Goal: Information Seeking & Learning: Understand process/instructions

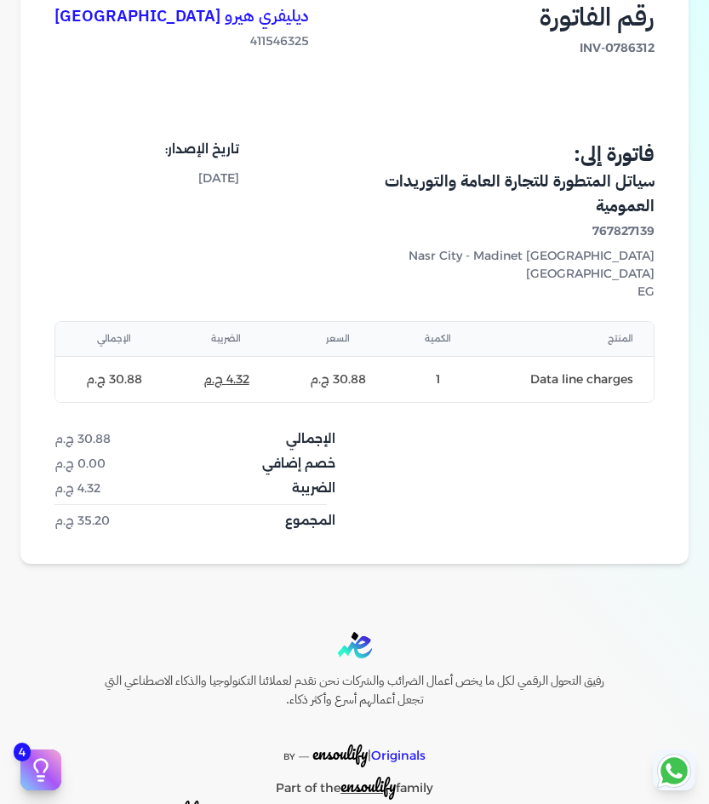
scroll to position [289, 0]
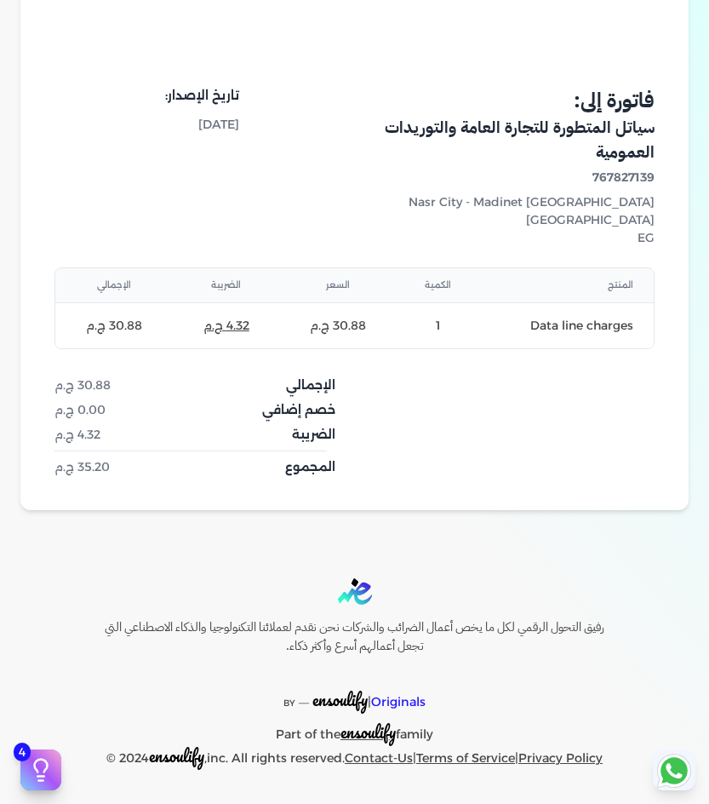
click at [315, 438] on dt "الضريبة" at bounding box center [313, 435] width 43 height 18
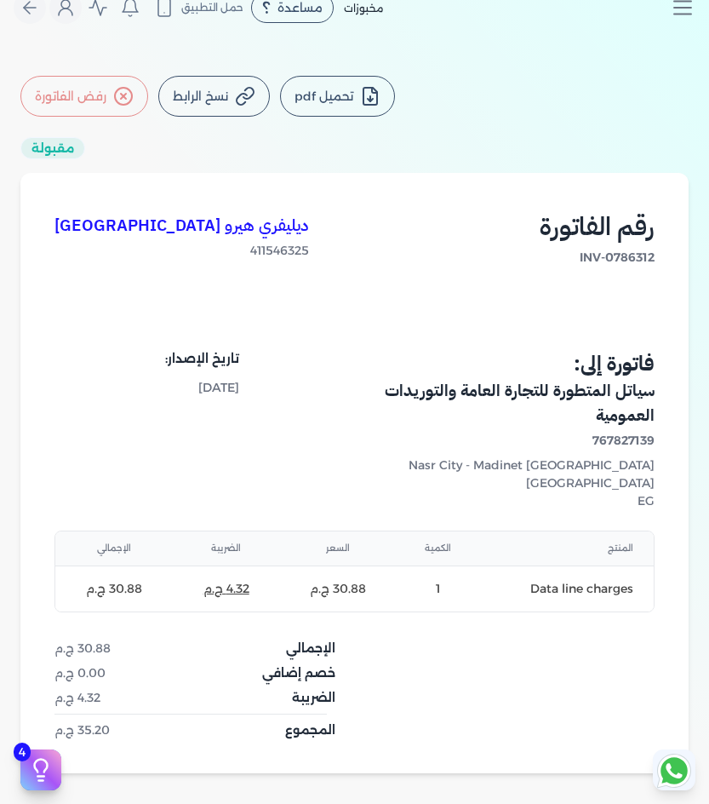
scroll to position [0, 0]
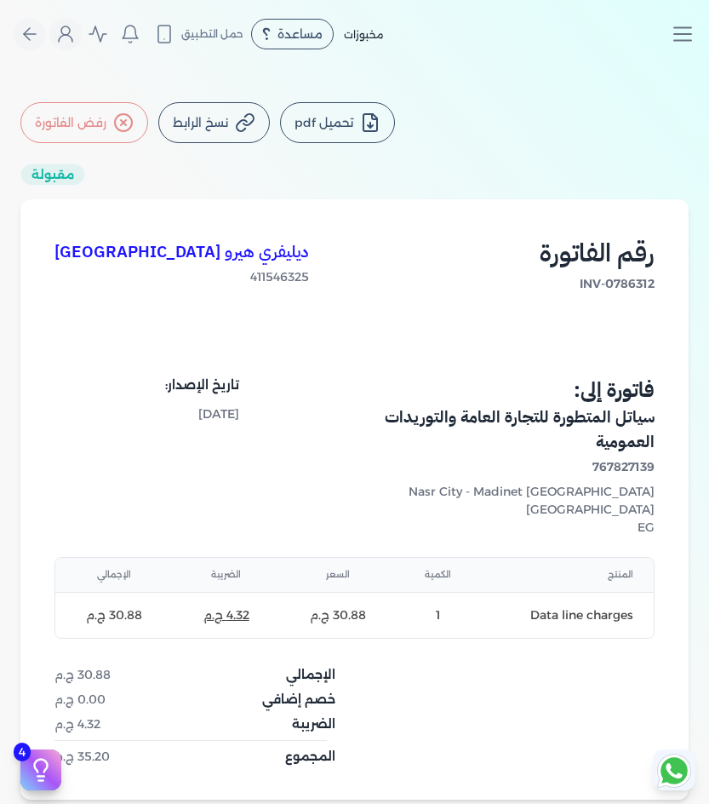
drag, startPoint x: 421, startPoint y: 90, endPoint x: 126, endPoint y: 113, distance: 295.5
click at [126, 113] on div "تحميل pdf نسخ الرابط رفض الفاتورة مقبولة ديليفري هيرو مصر 411546325 رقم الفاتور…" at bounding box center [354, 450] width 709 height 765
drag, startPoint x: 18, startPoint y: 176, endPoint x: 350, endPoint y: 115, distance: 337.7
click at [388, 107] on div "تحميل pdf نسخ الرابط رفض الفاتورة مقبولة ديليفري هيرو مصر 411546325 رقم الفاتور…" at bounding box center [354, 450] width 709 height 697
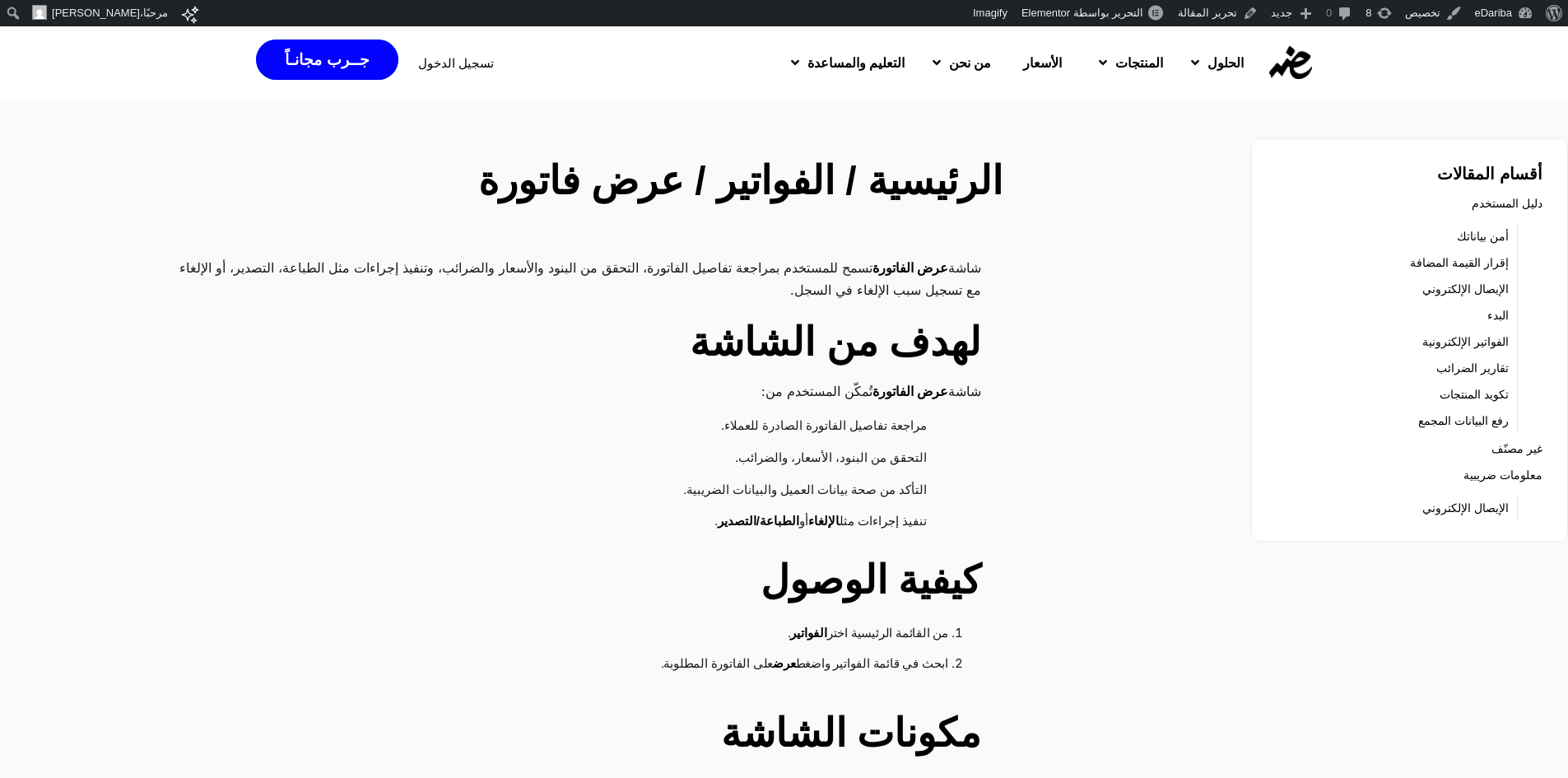
click at [966, 348] on h2 "لهدف من الشاشة" at bounding box center [571, 342] width 820 height 59
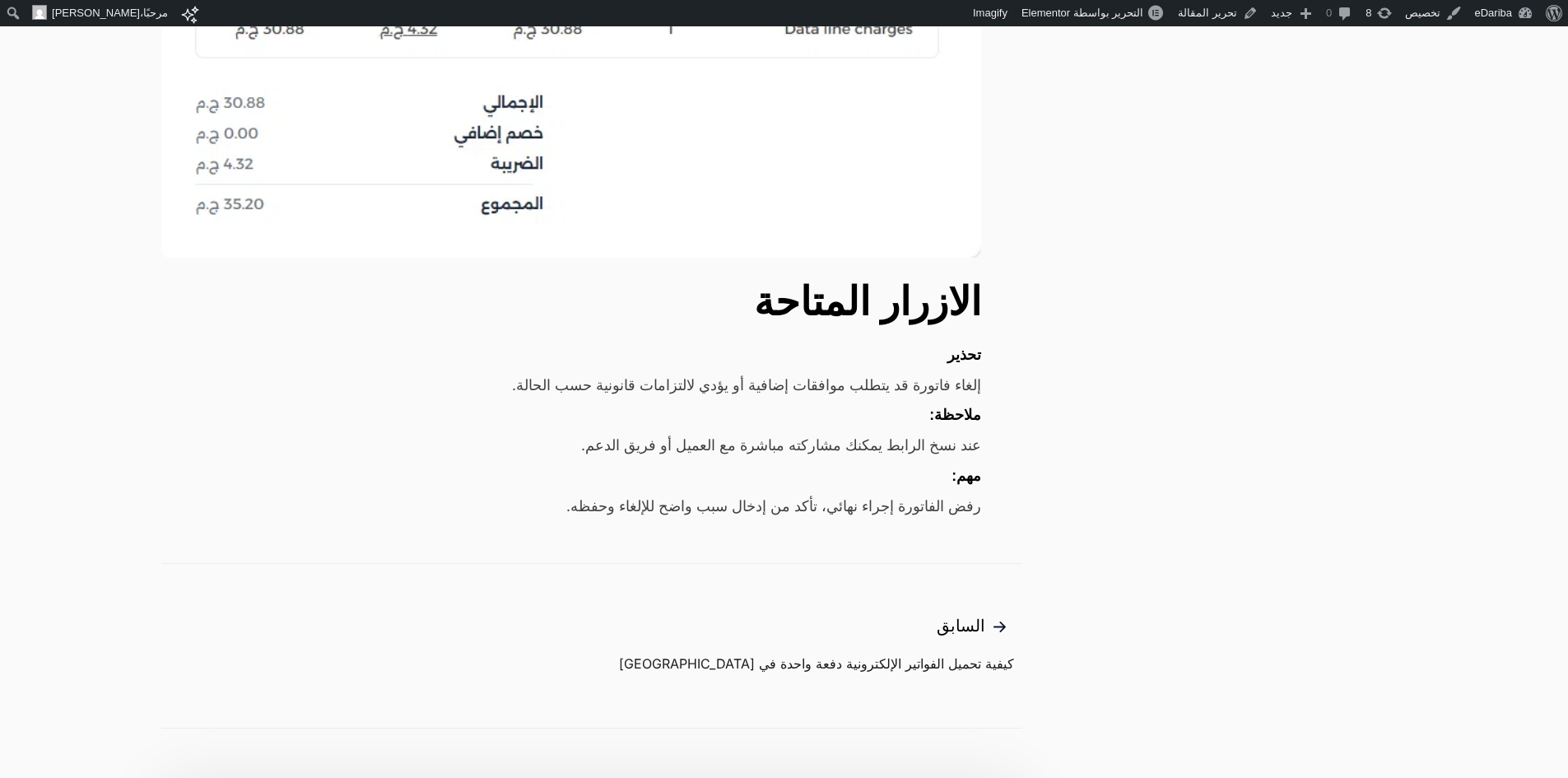
scroll to position [1482, 0]
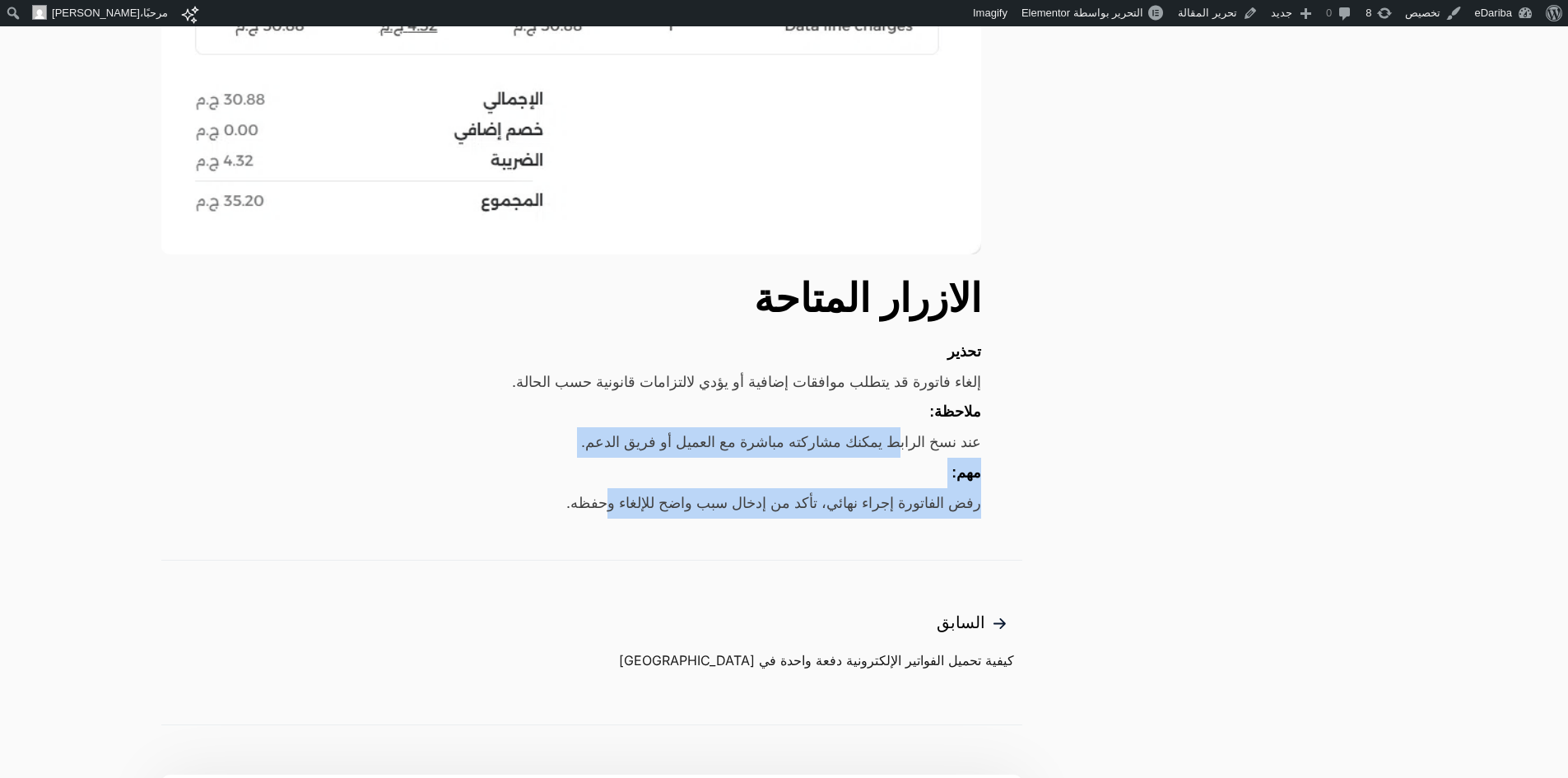
drag, startPoint x: 896, startPoint y: 437, endPoint x: 589, endPoint y: 497, distance: 312.8
click at [589, 497] on div "رفض الفاتورة إجراء نهائي، تأكد من إدخال سبب واضح للإلغاء وحفظه." at bounding box center [571, 504] width 820 height 31
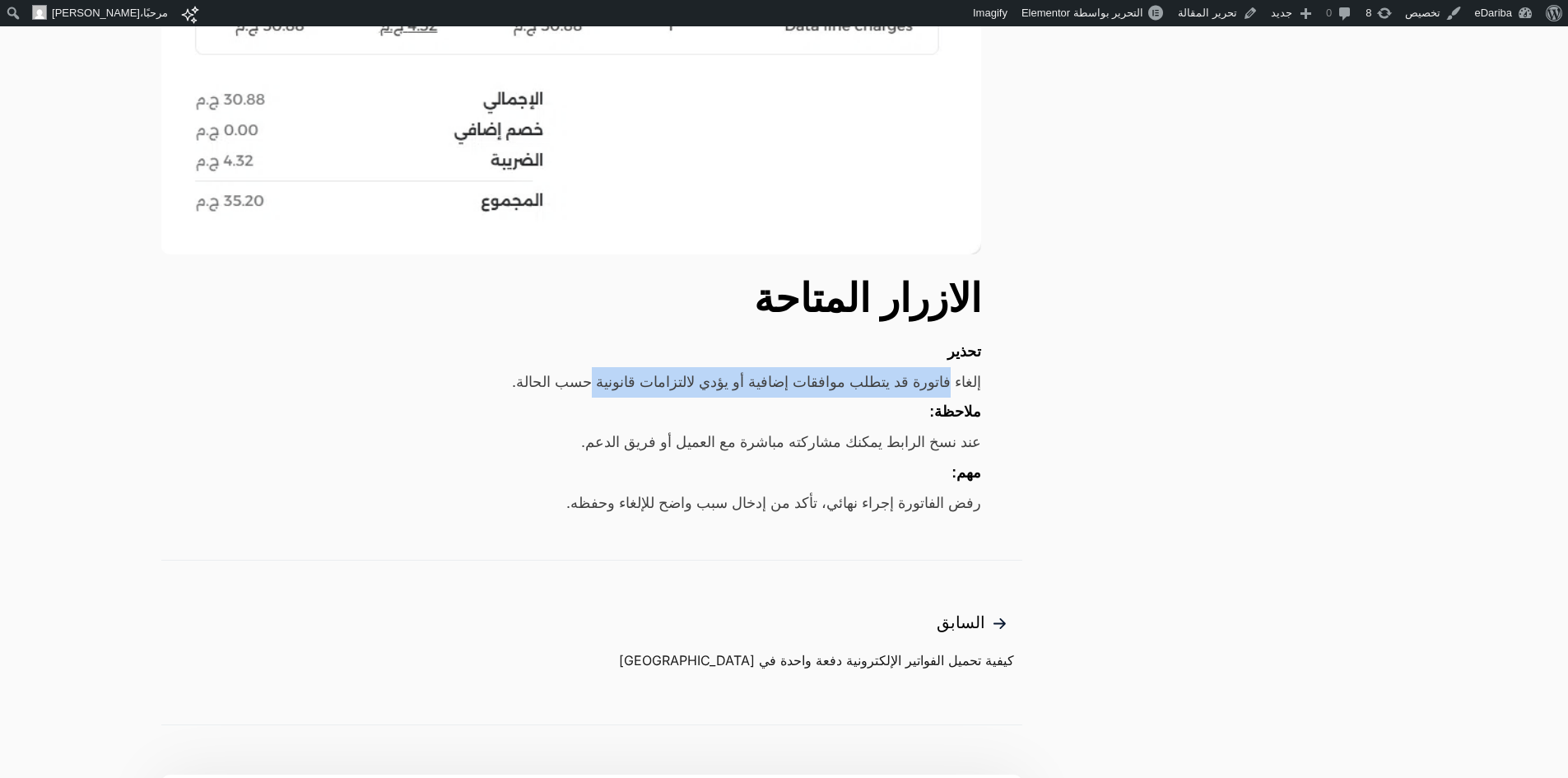
drag, startPoint x: 943, startPoint y: 385, endPoint x: 554, endPoint y: 385, distance: 389.0
click at [554, 385] on div "إلغاء فاتورة قد يتطلب موافقات إضافية أو يؤدي لالتزامات قانونية حسب الحالة." at bounding box center [571, 383] width 820 height 31
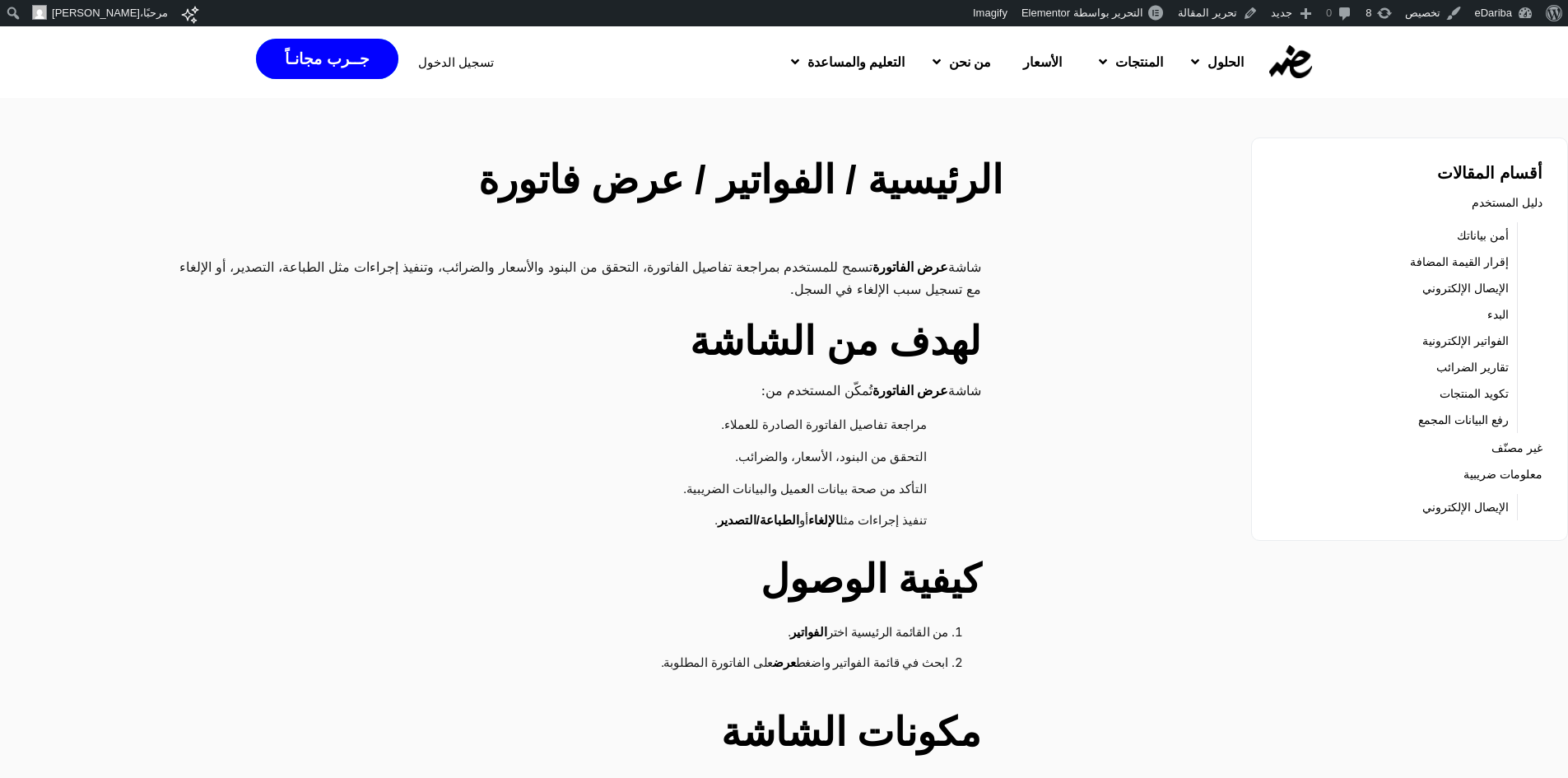
scroll to position [0, 0]
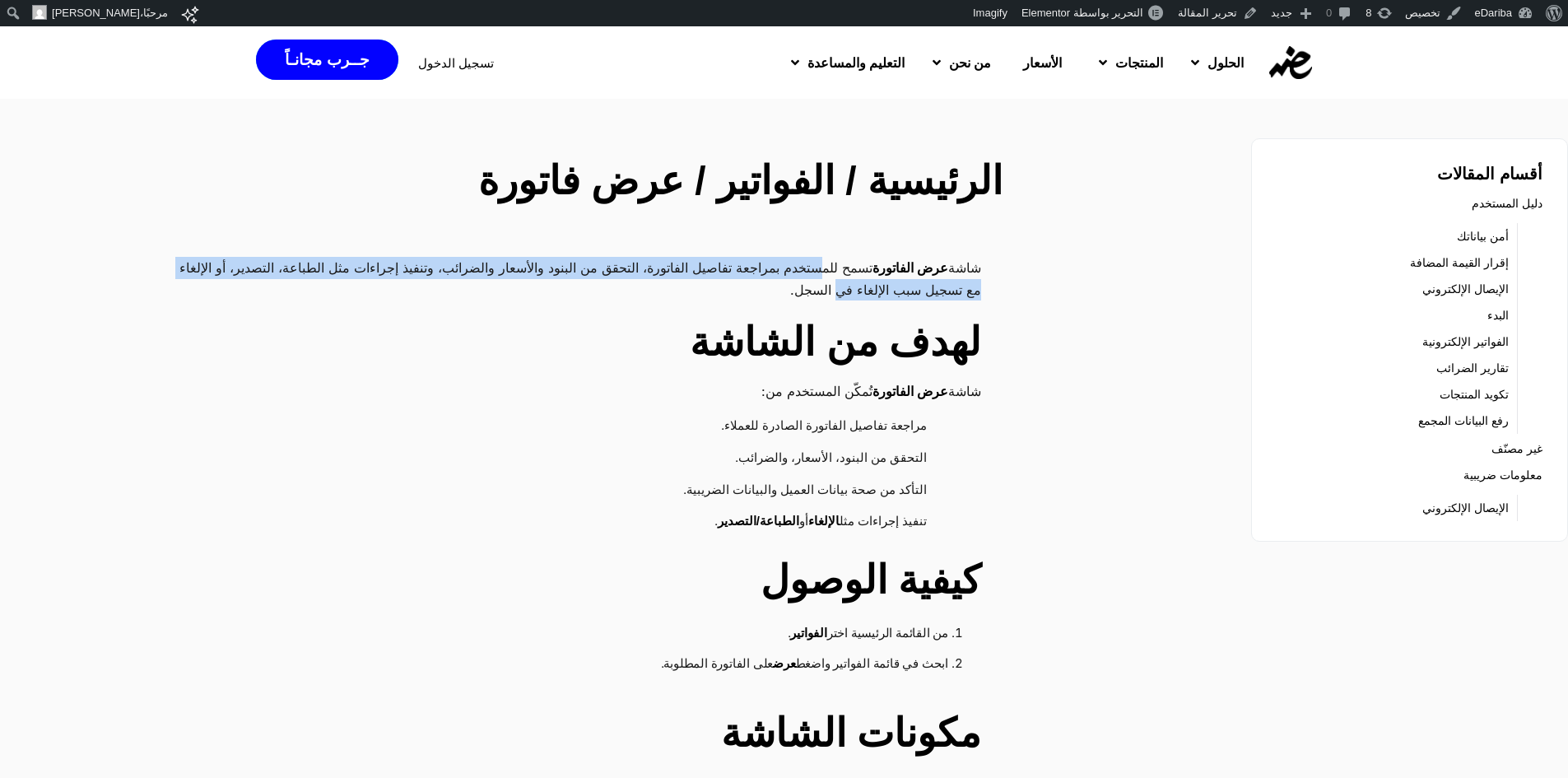
drag, startPoint x: 819, startPoint y: 274, endPoint x: 788, endPoint y: 282, distance: 32.0
click at [788, 282] on p "شاشة عرض الفاتورة تسمح للمستخدم بمراجعة تفاصيل الفاتورة، التحقق من البنود والأس…" at bounding box center [571, 278] width 820 height 43
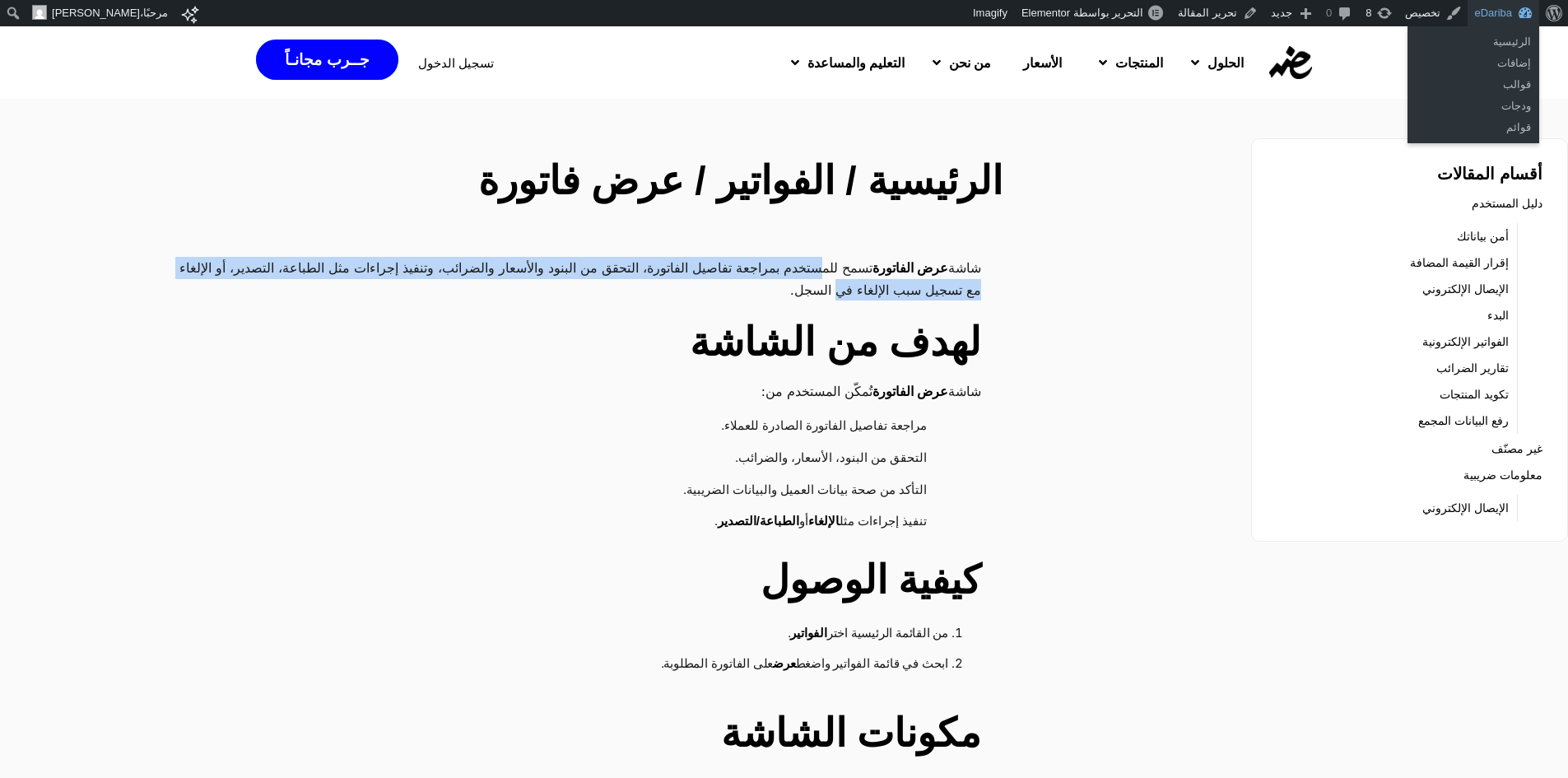
click at [1498, 11] on link "eDariba" at bounding box center [1503, 13] width 72 height 26
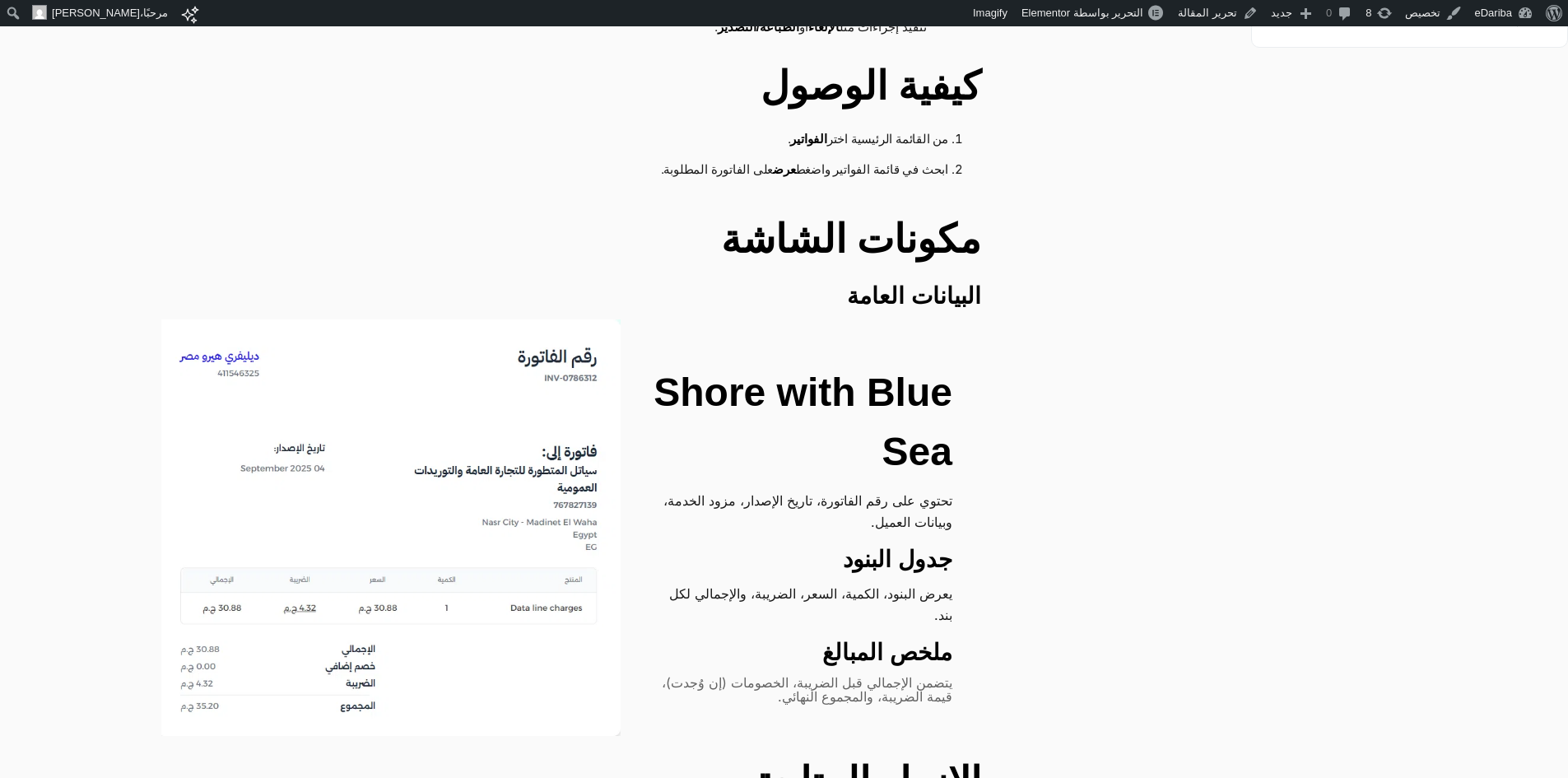
scroll to position [576, 0]
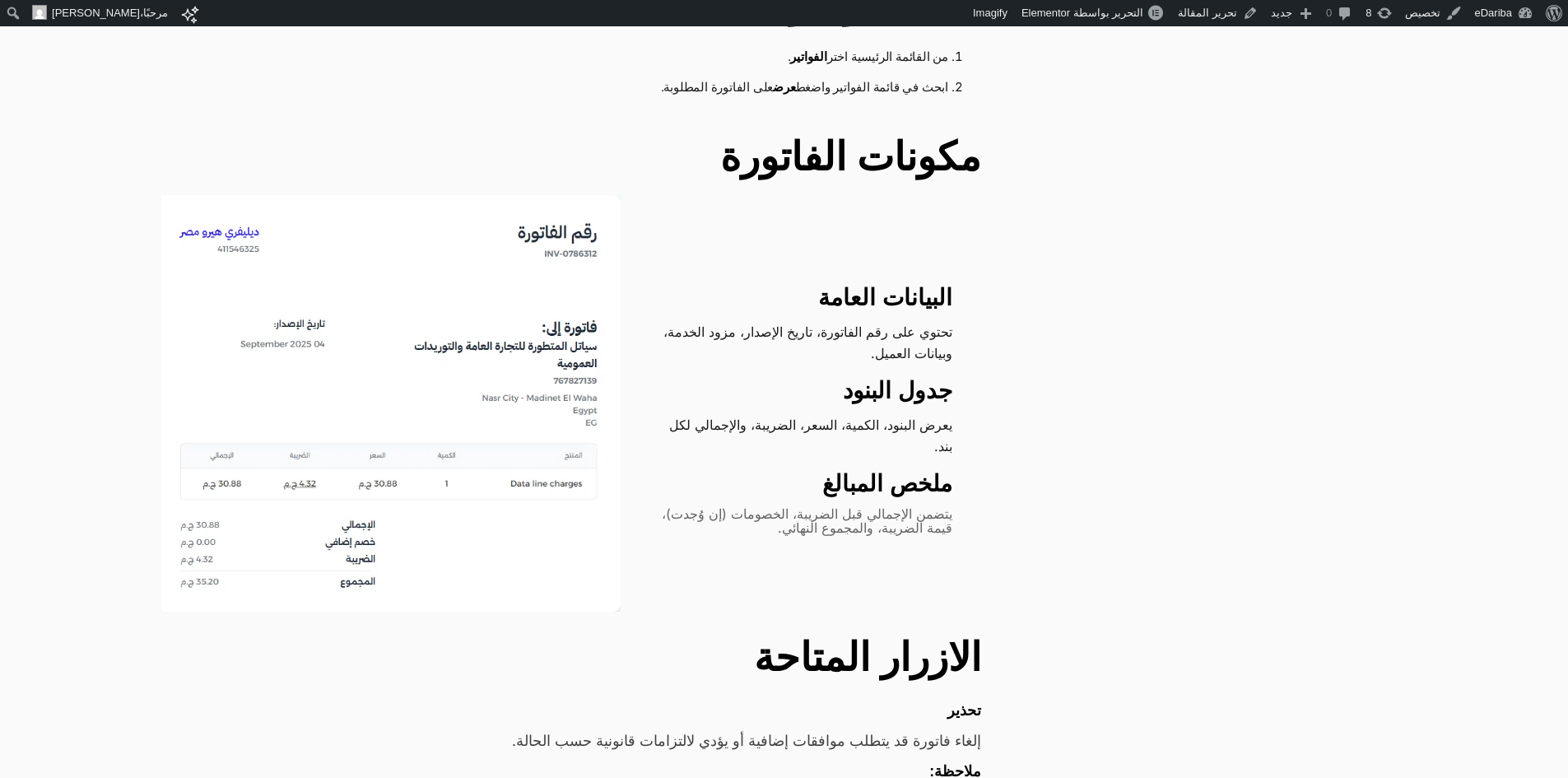
scroll to position [576, 0]
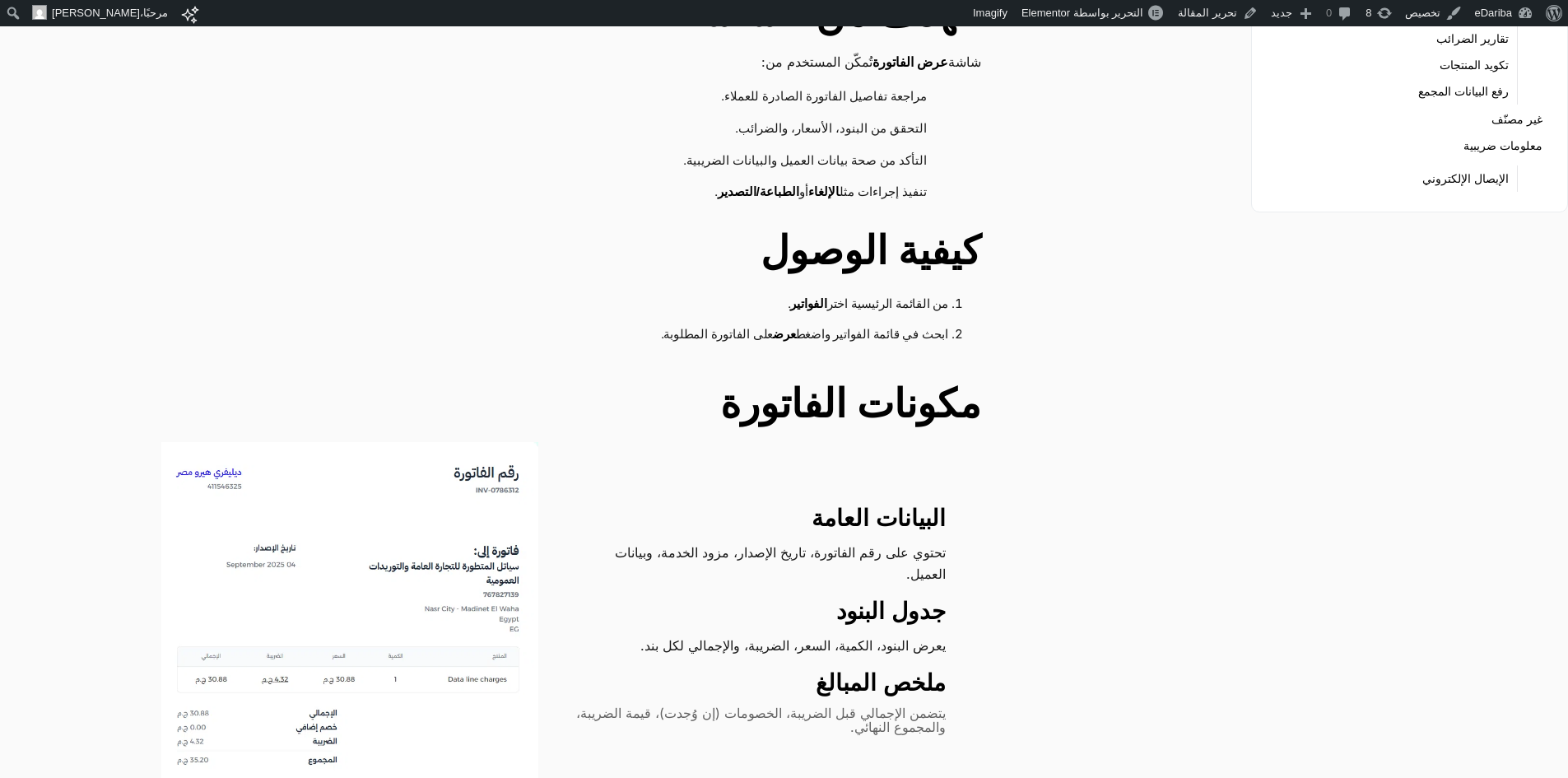
scroll to position [740, 0]
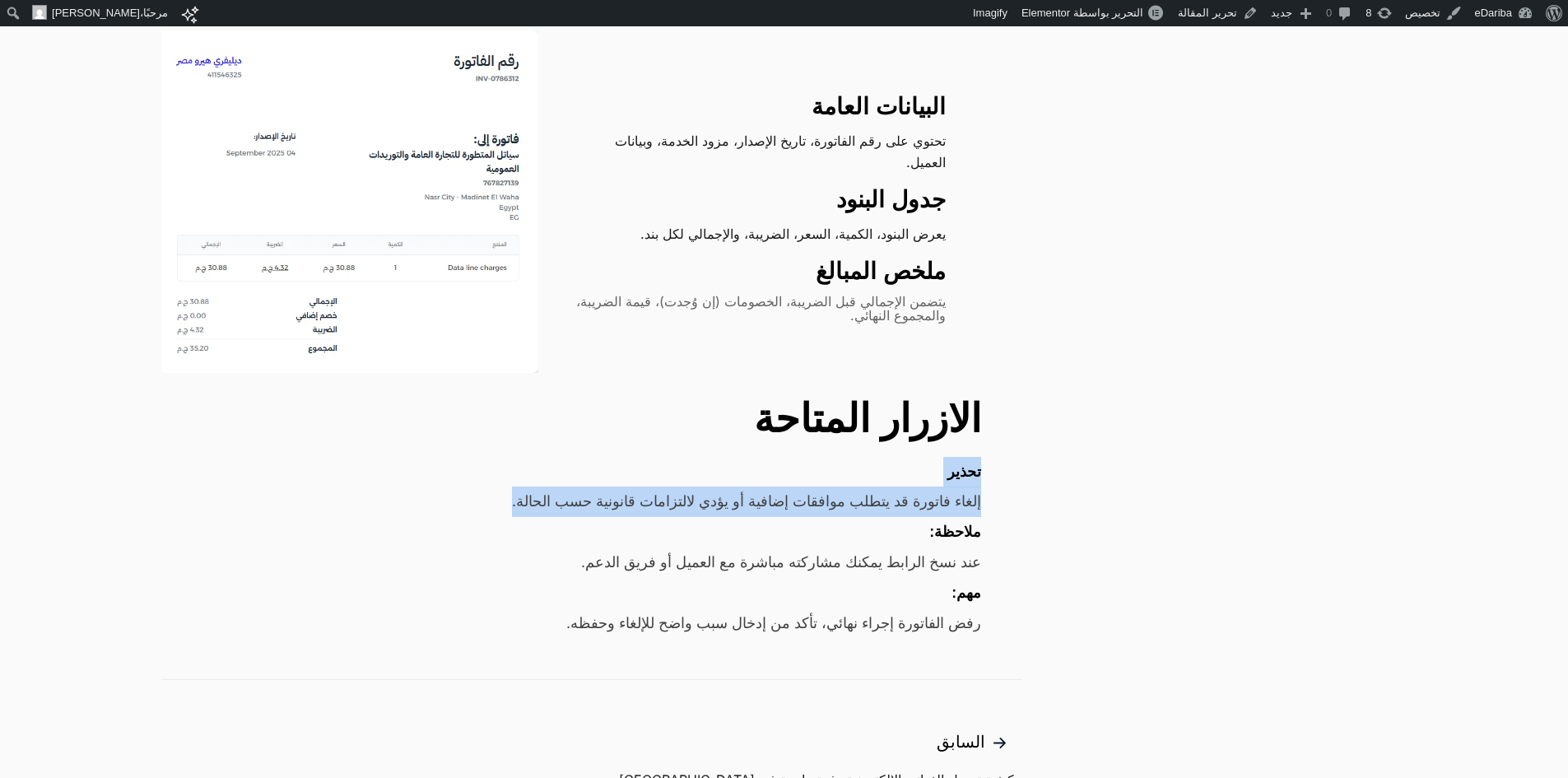
drag, startPoint x: 986, startPoint y: 466, endPoint x: 474, endPoint y: 501, distance: 513.2
click at [474, 501] on div "شاشة عرض الفاتورة تسمح للمستخدم بمراجعة تفاصيل الفاتورة، التحقق من البنود والأس…" at bounding box center [592, 76] width 861 height 1121
click at [555, 620] on div "رفض الفاتورة إجراء نهائي، تأكد من إدخال سبب واضح للإلغاء وحفظه." at bounding box center [571, 623] width 820 height 31
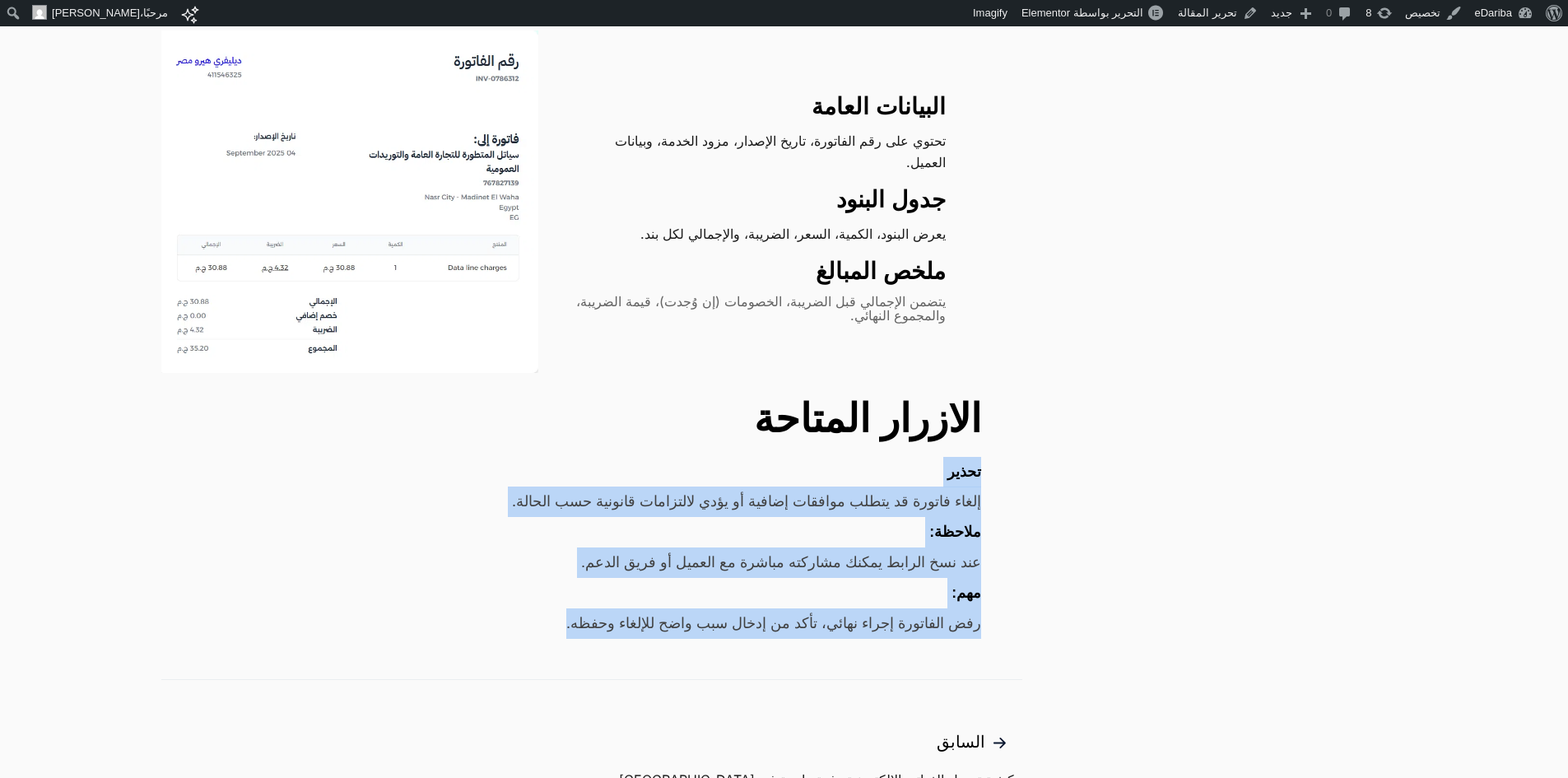
drag, startPoint x: 537, startPoint y: 623, endPoint x: 981, endPoint y: 479, distance: 466.8
click at [981, 479] on div "شاشة عرض الفاتورة تسمح للمستخدم بمراجعة تفاصيل الفاتورة، التحقق من البنود والأس…" at bounding box center [592, 76] width 861 height 1121
copy div "تحذير إلغاء فاتورة قد يتطلب موافقات إضافية أو يؤدي لالتزامات قانونية حسب الحالة…"
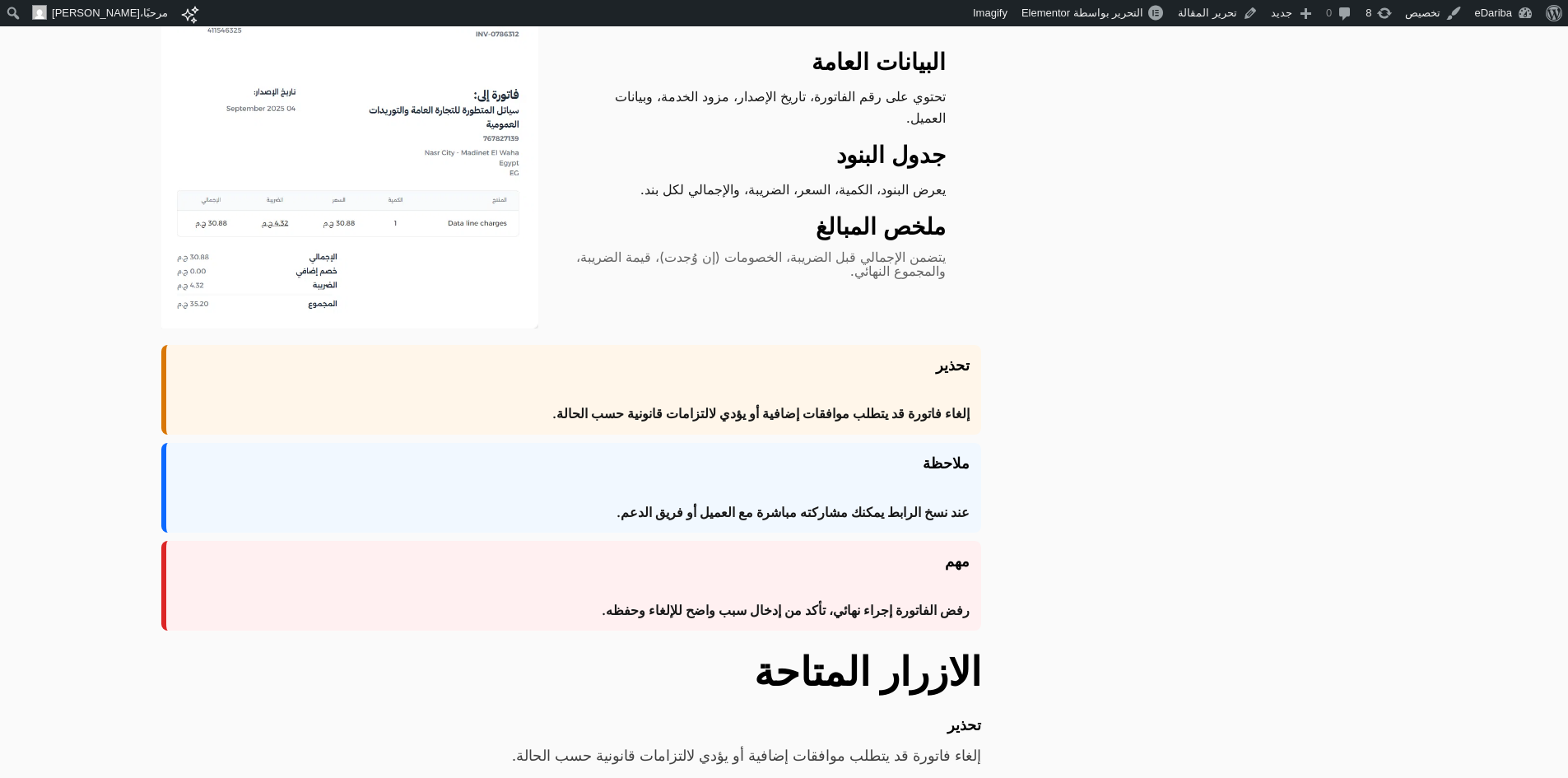
scroll to position [822, 0]
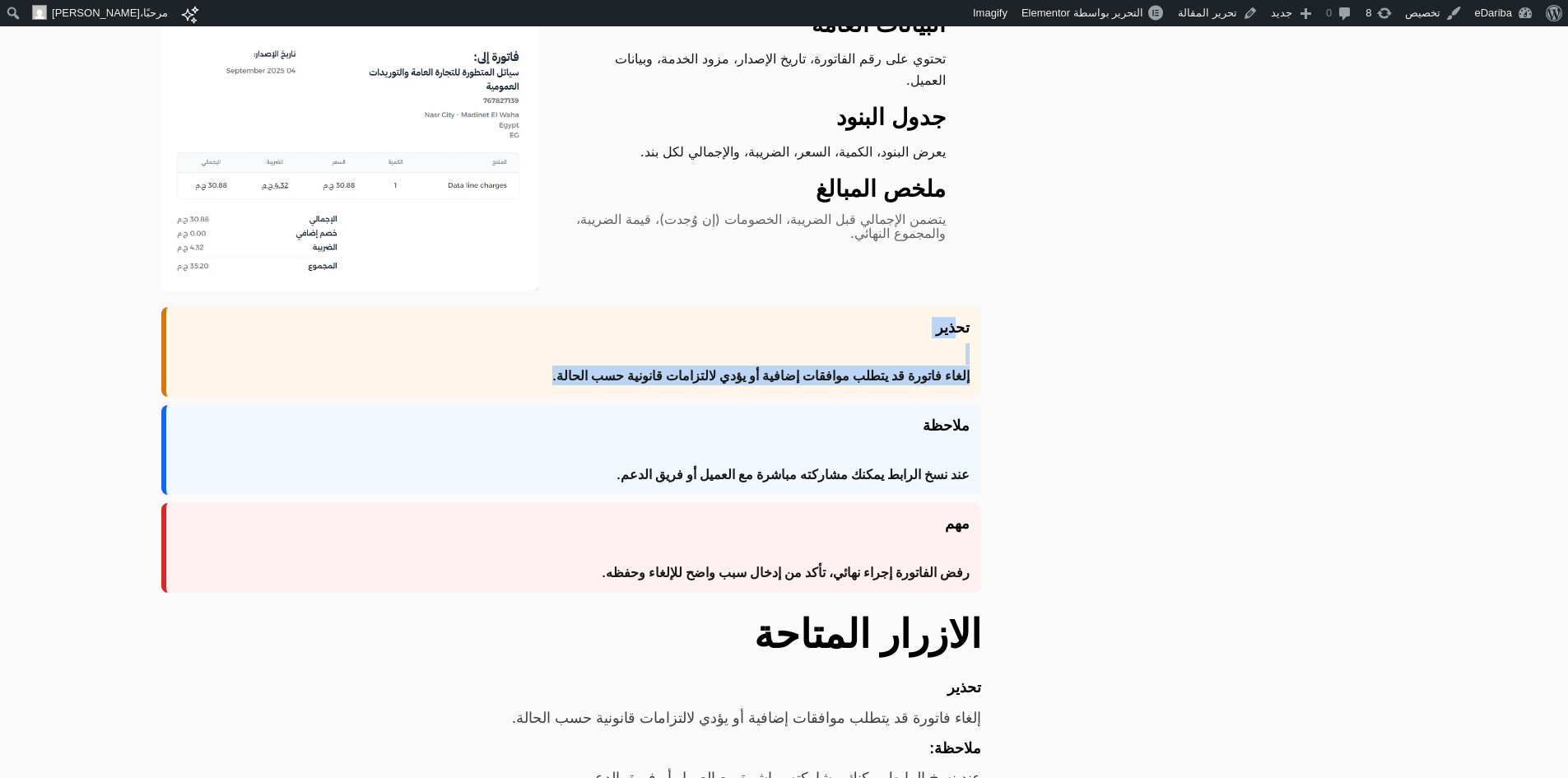
drag, startPoint x: 949, startPoint y: 335, endPoint x: 479, endPoint y: 382, distance: 472.3
click at [479, 382] on div "تحذير إلغاء فاتورة قد يتطلب موافقات إضافية أو يؤدي لالتزامات قانونية حسب الحالة." at bounding box center [571, 352] width 820 height 90
click at [756, 474] on span "عند نسخ الرابط يمكنك مشاركته مباشرة مع العميل أو فريق الدعم." at bounding box center [793, 474] width 353 height 19
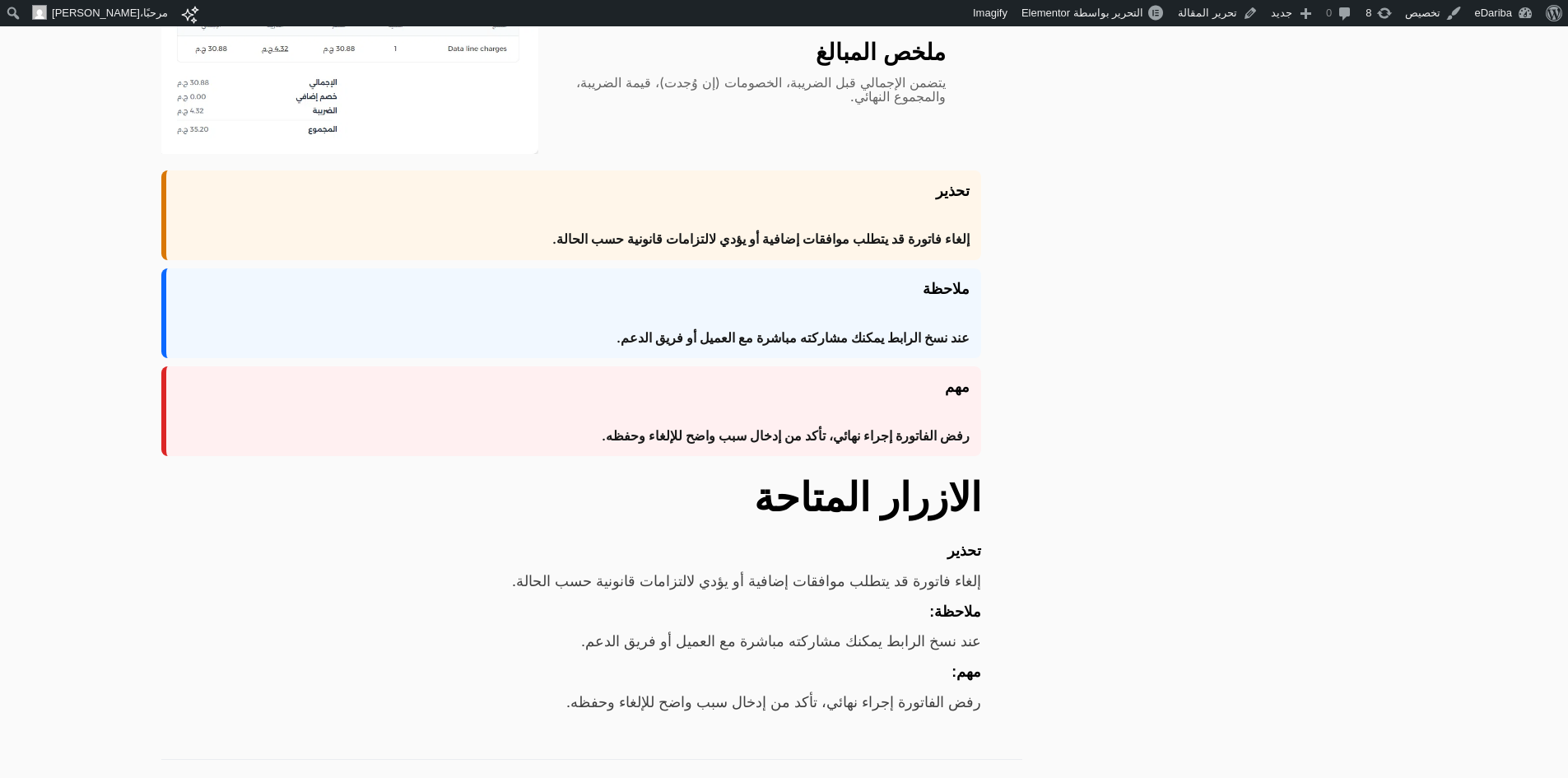
scroll to position [988, 0]
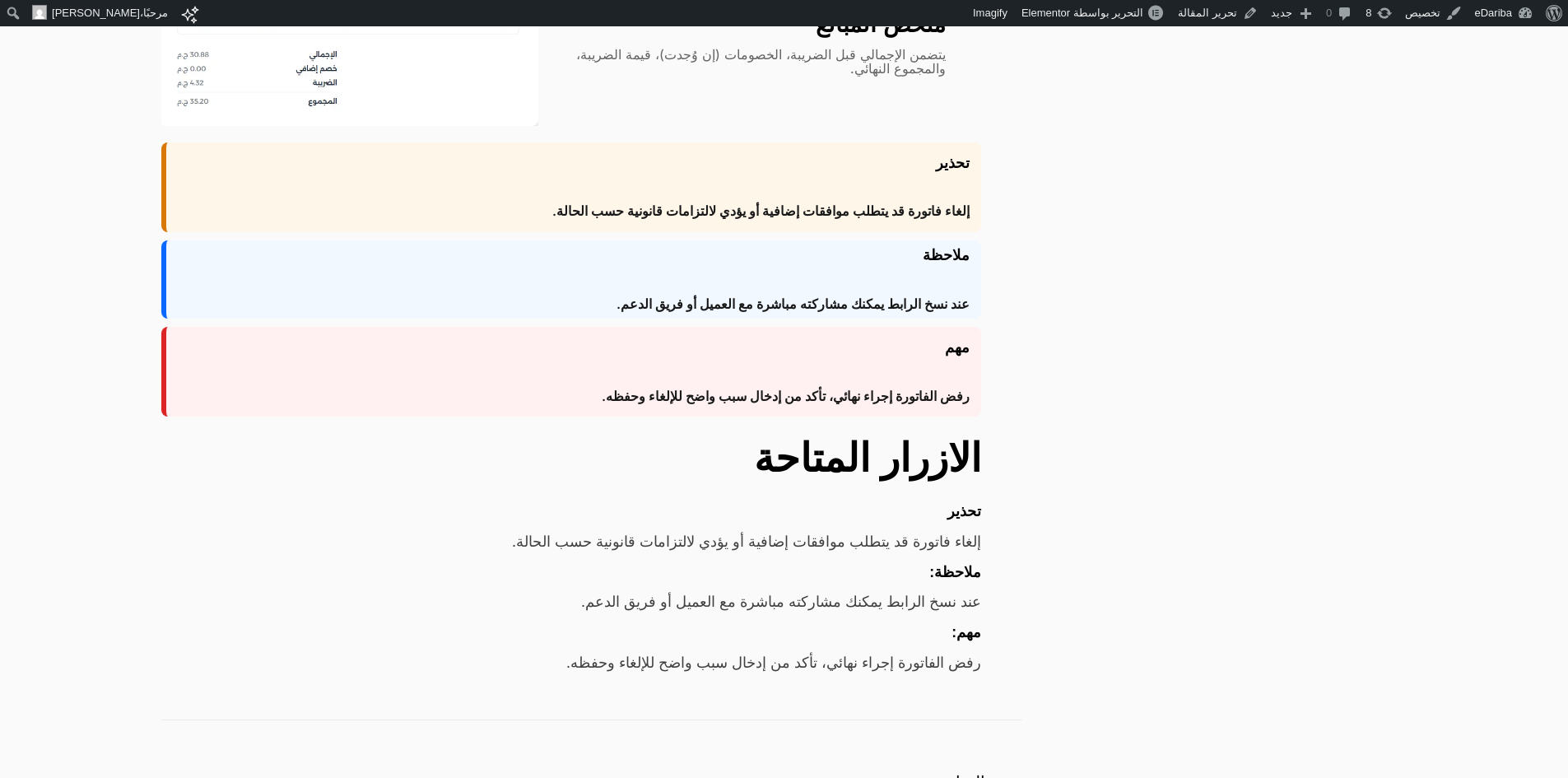
scroll to position [988, 0]
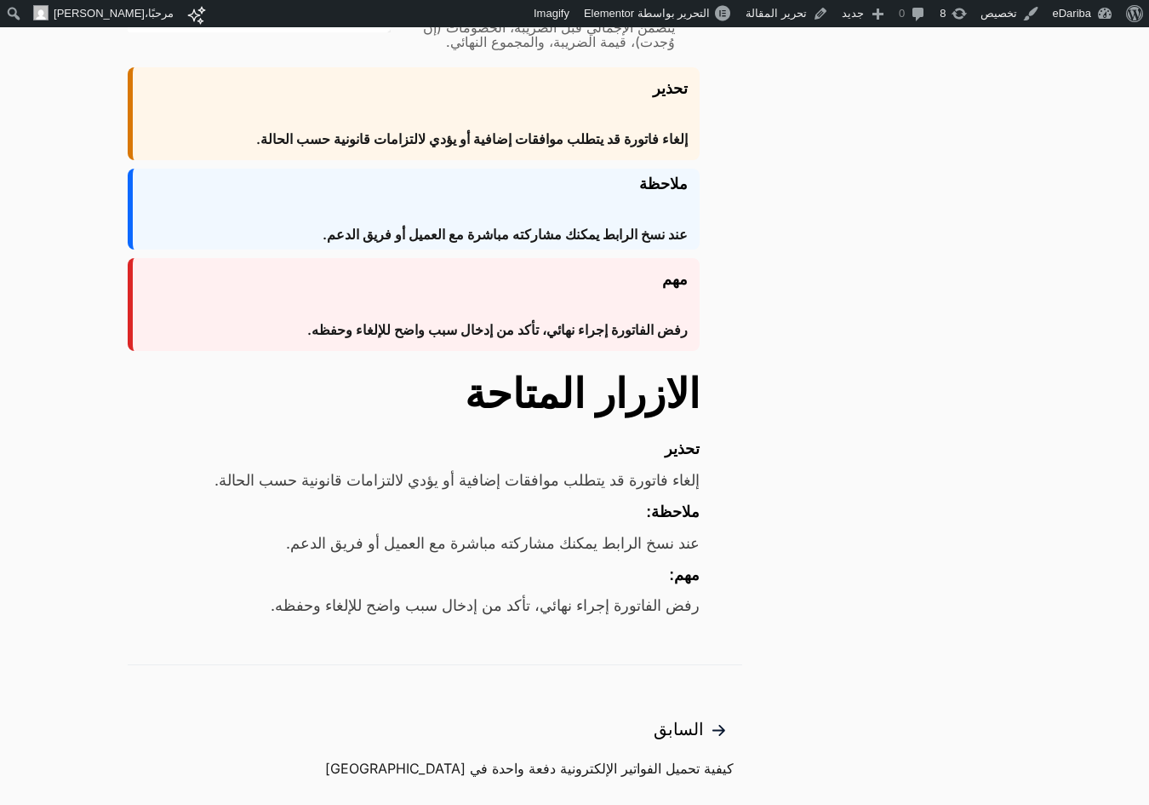
click at [593, 487] on div "إلغاء فاتورة قد يتطلب موافقات إضافية أو يؤدي لالتزامات قانونية حسب الحالة." at bounding box center [414, 481] width 573 height 32
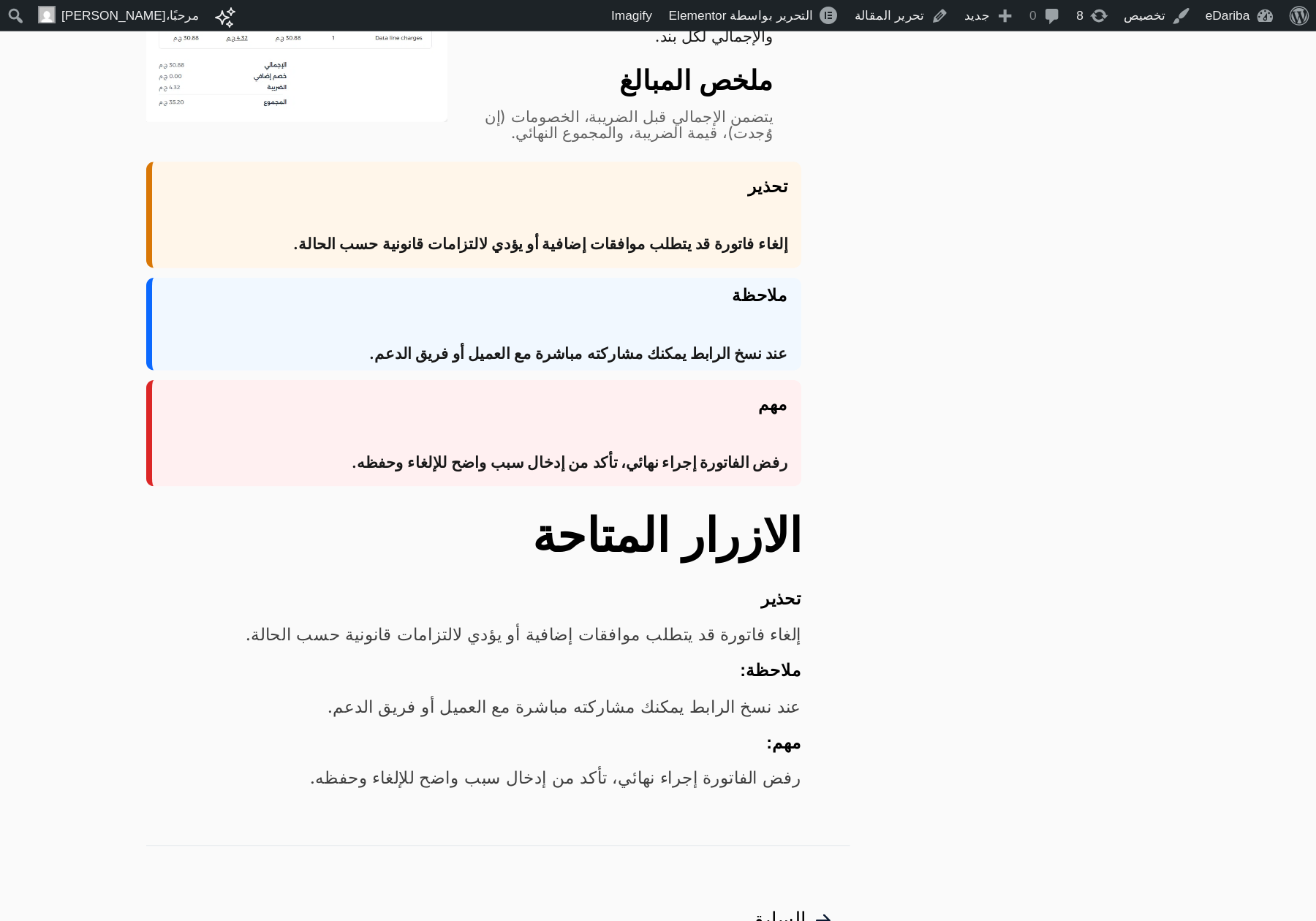
scroll to position [877, 0]
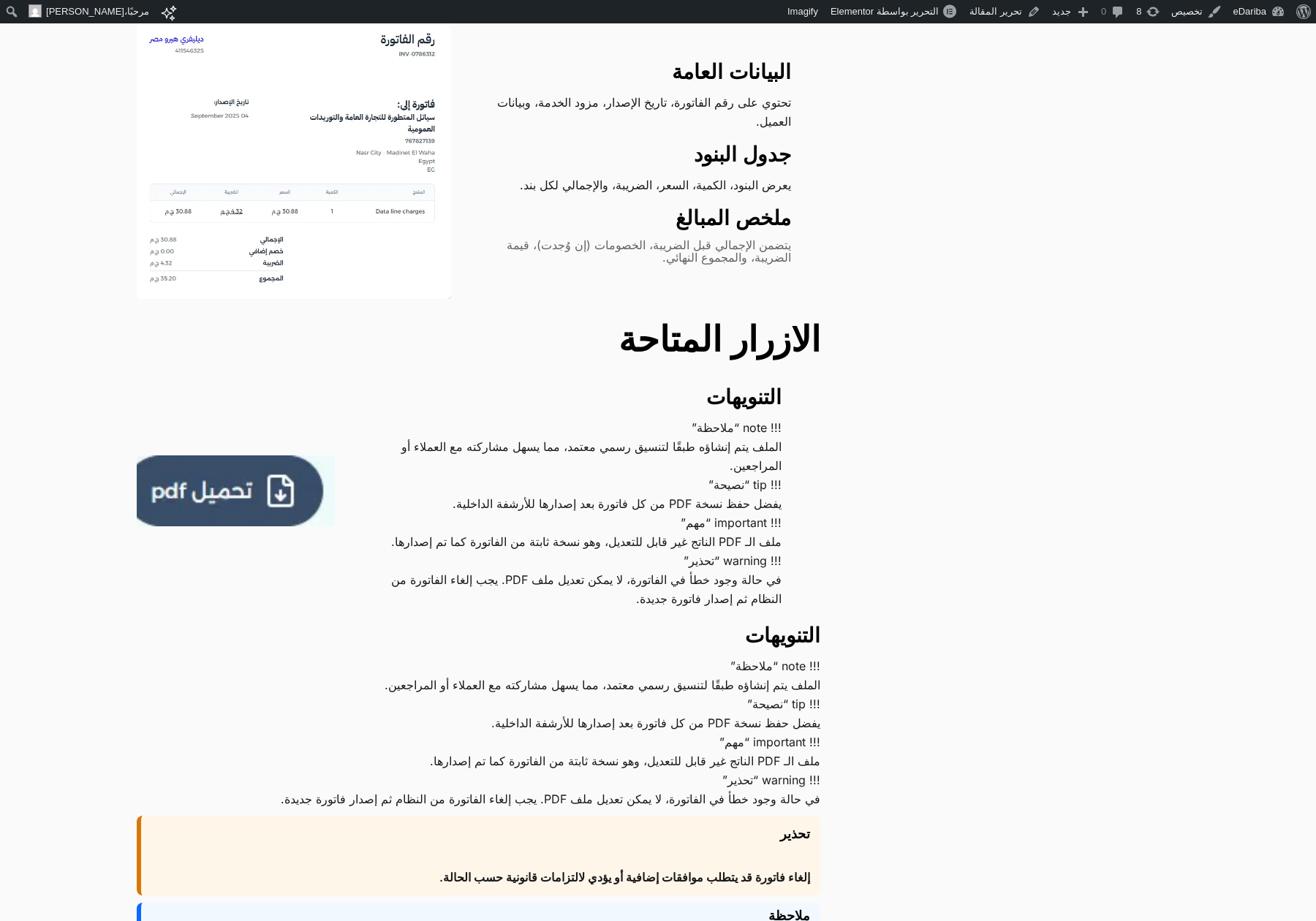
scroll to position [682, 0]
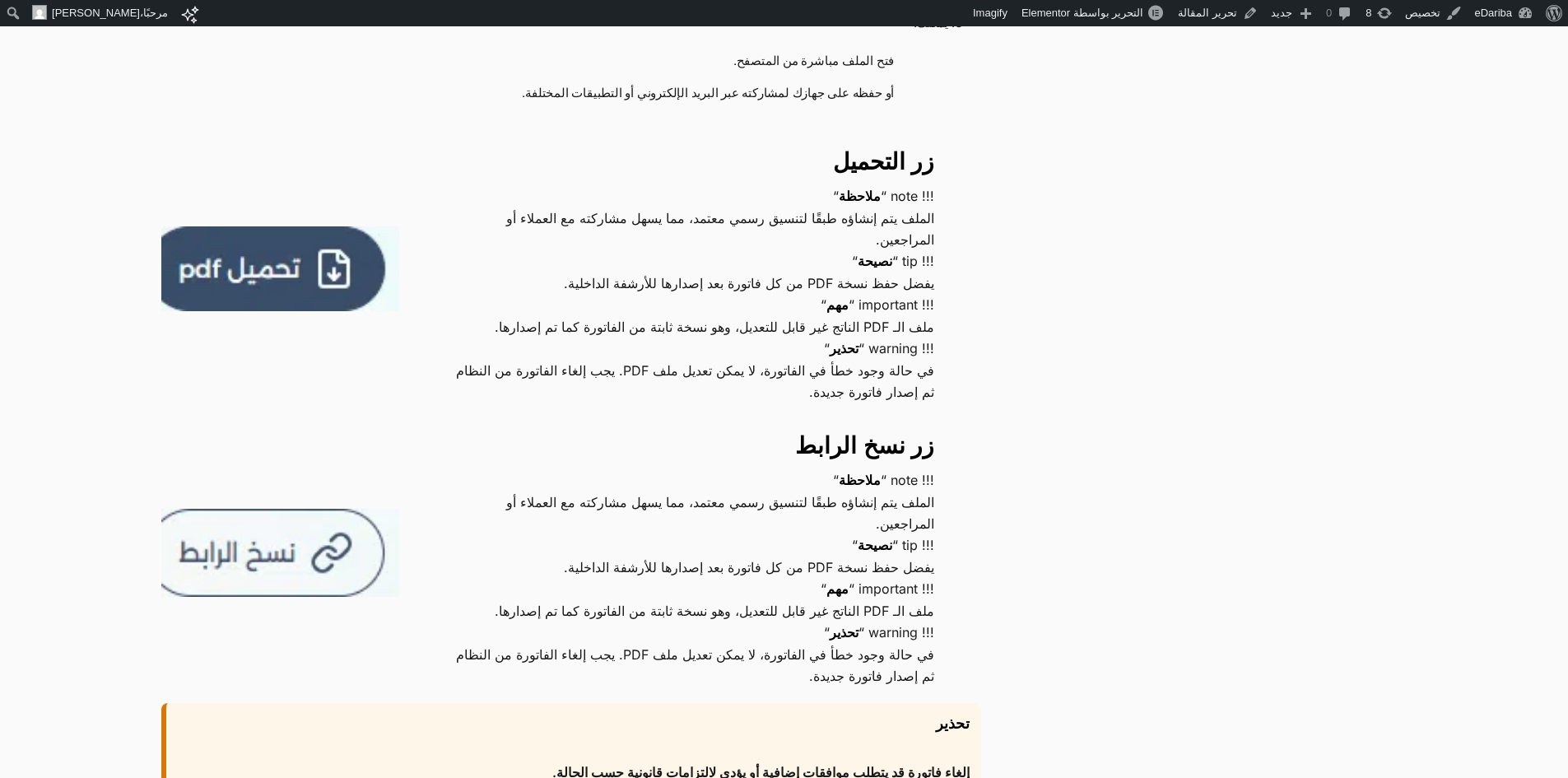
scroll to position [1482, 0]
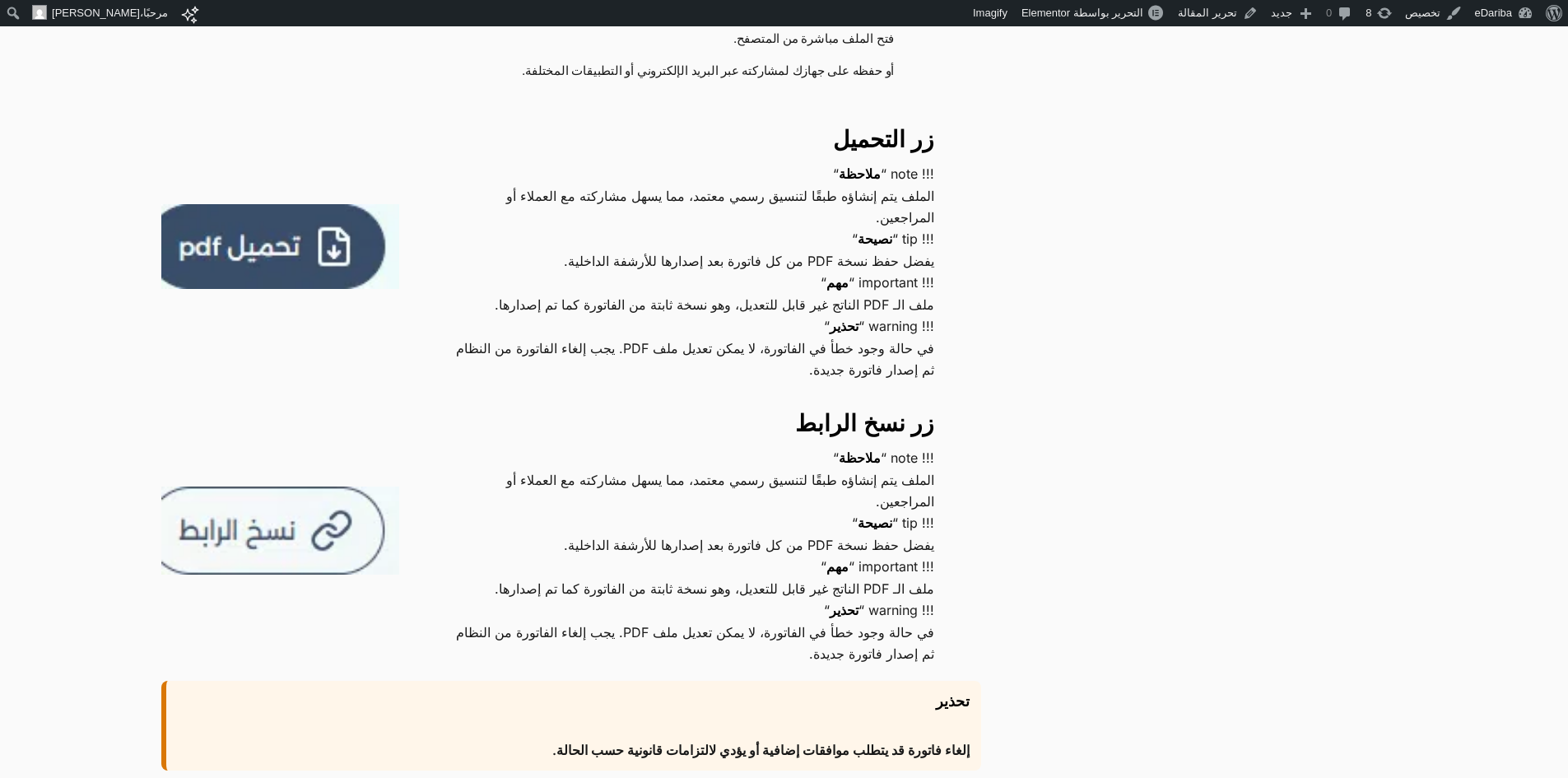
click at [730, 396] on div "زر نسخ الرابط !!! note “ ملاحظة “ الملف يتم إنشاؤه طبقًا لتنسيق رسمي معتمد، مما…" at bounding box center [690, 530] width 582 height 268
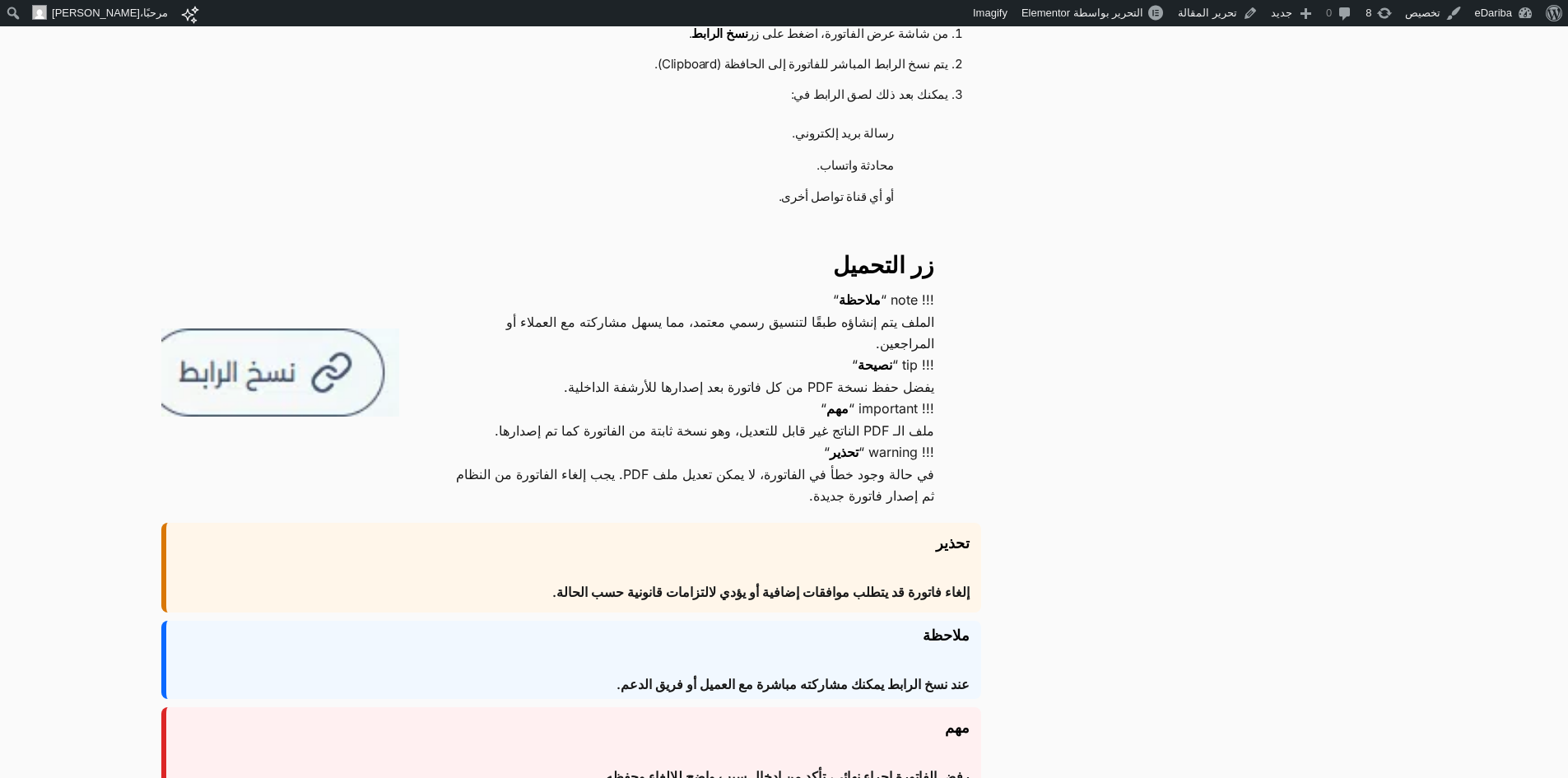
scroll to position [2140, 0]
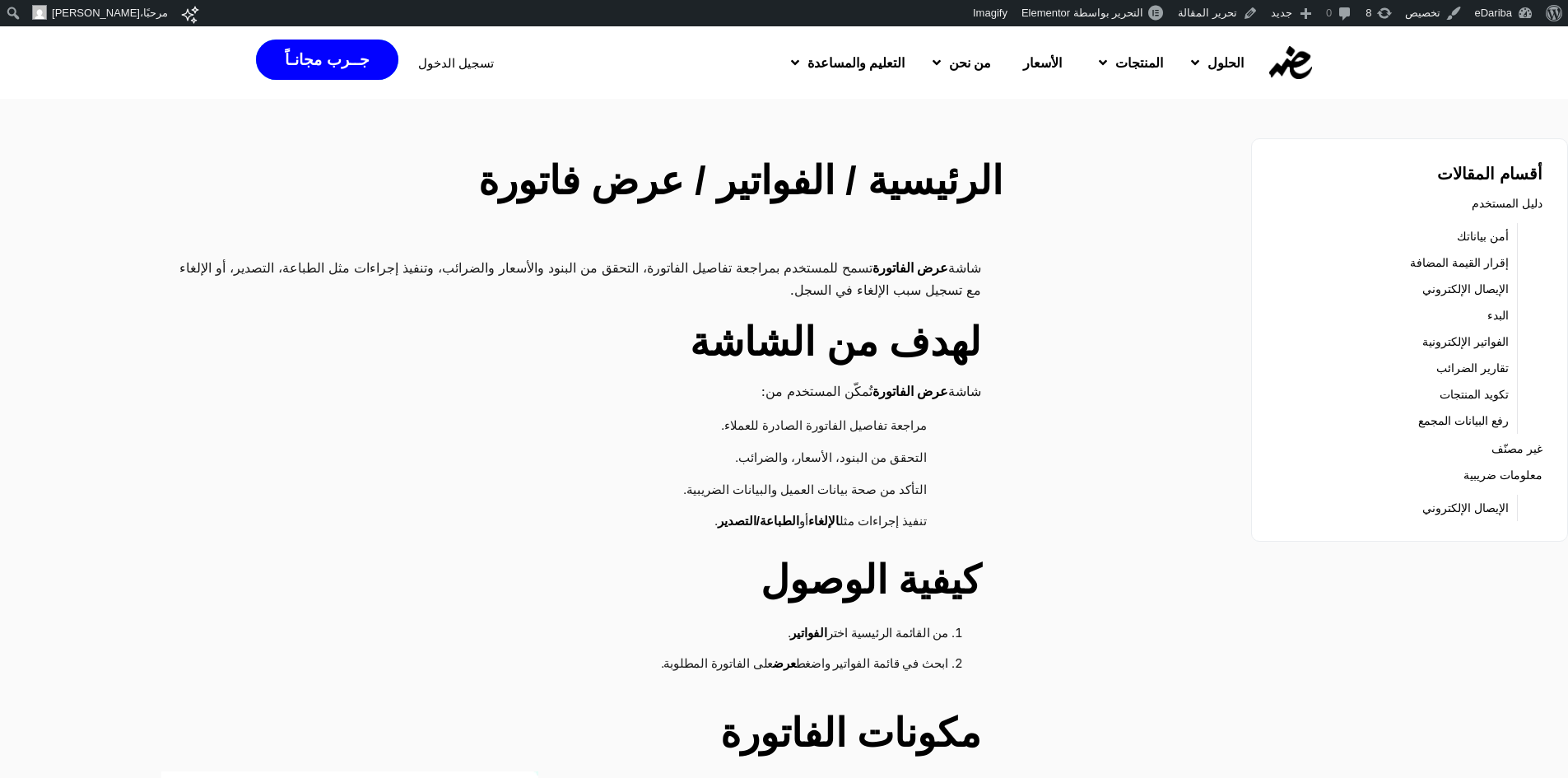
click at [956, 334] on h2 "لهدف من الشاشة" at bounding box center [571, 342] width 820 height 59
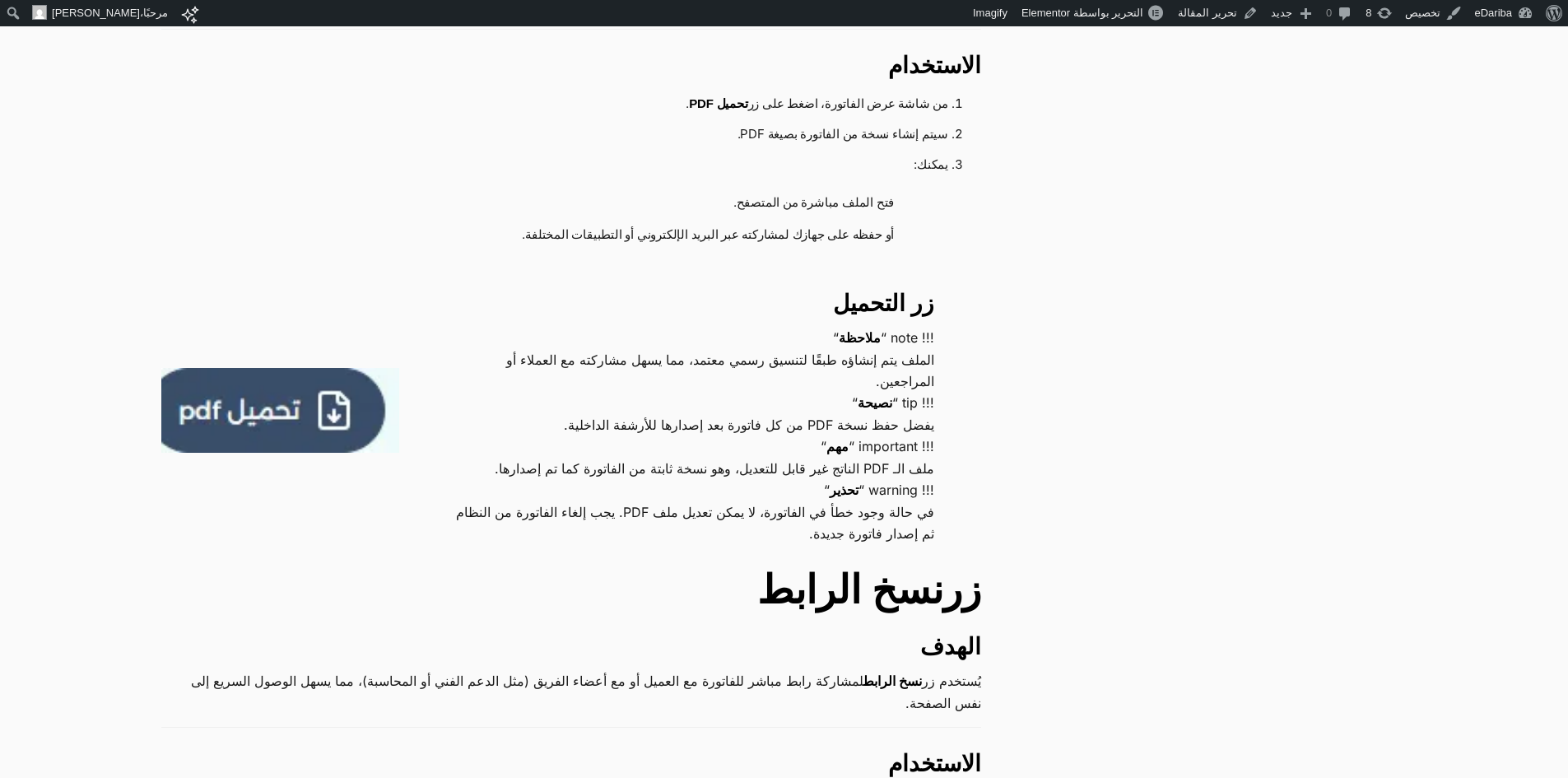
scroll to position [1316, 0]
drag, startPoint x: 931, startPoint y: 333, endPoint x: 819, endPoint y: 358, distance: 114.8
click at [819, 358] on p "!!! note “ ملاحظة “ الملف يتم إنشاؤه طبقًا لتنسيق رسمي معتمد، مما يسهل مشاركته …" at bounding box center [690, 360] width 489 height 65
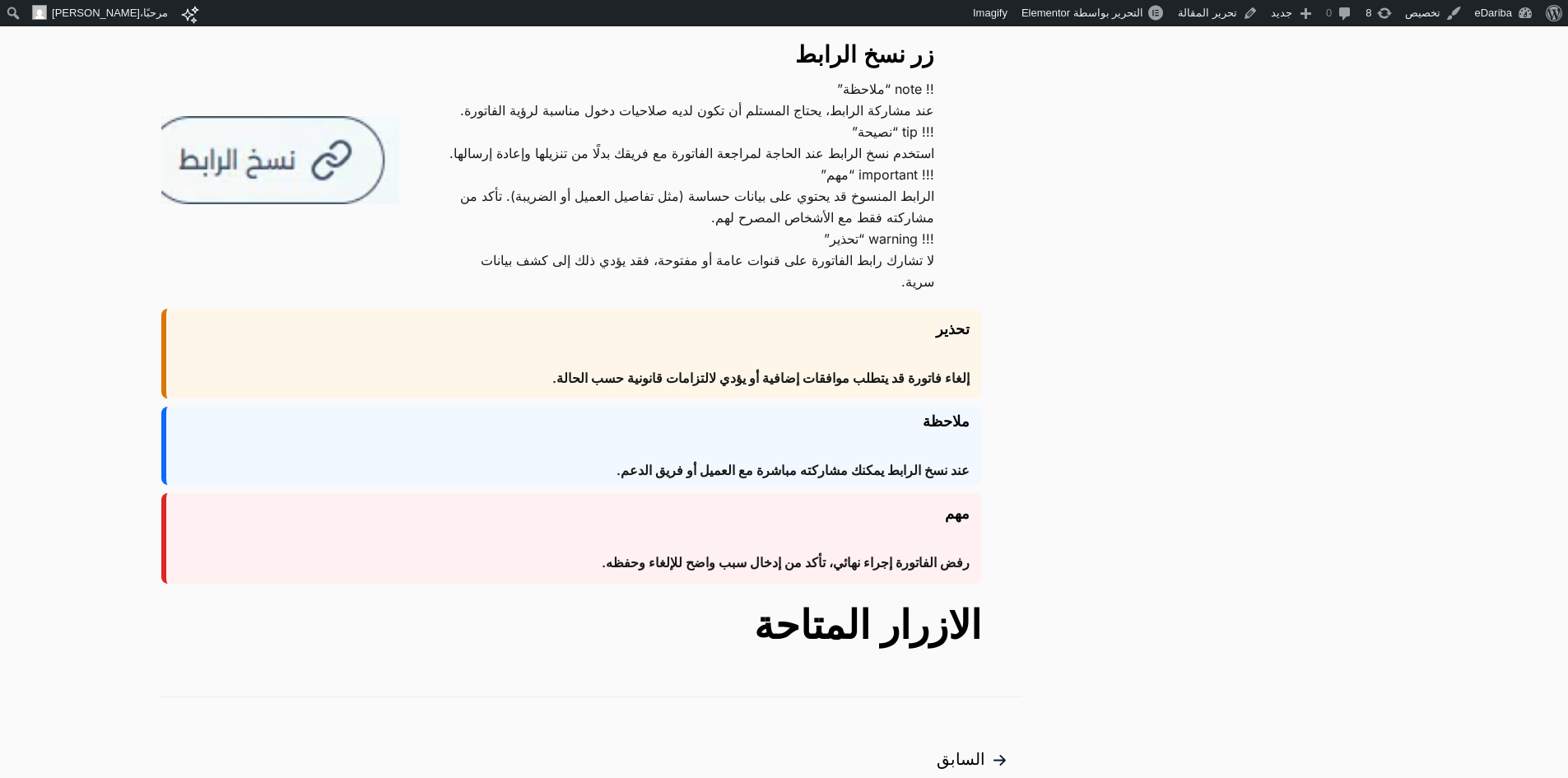
scroll to position [2304, 0]
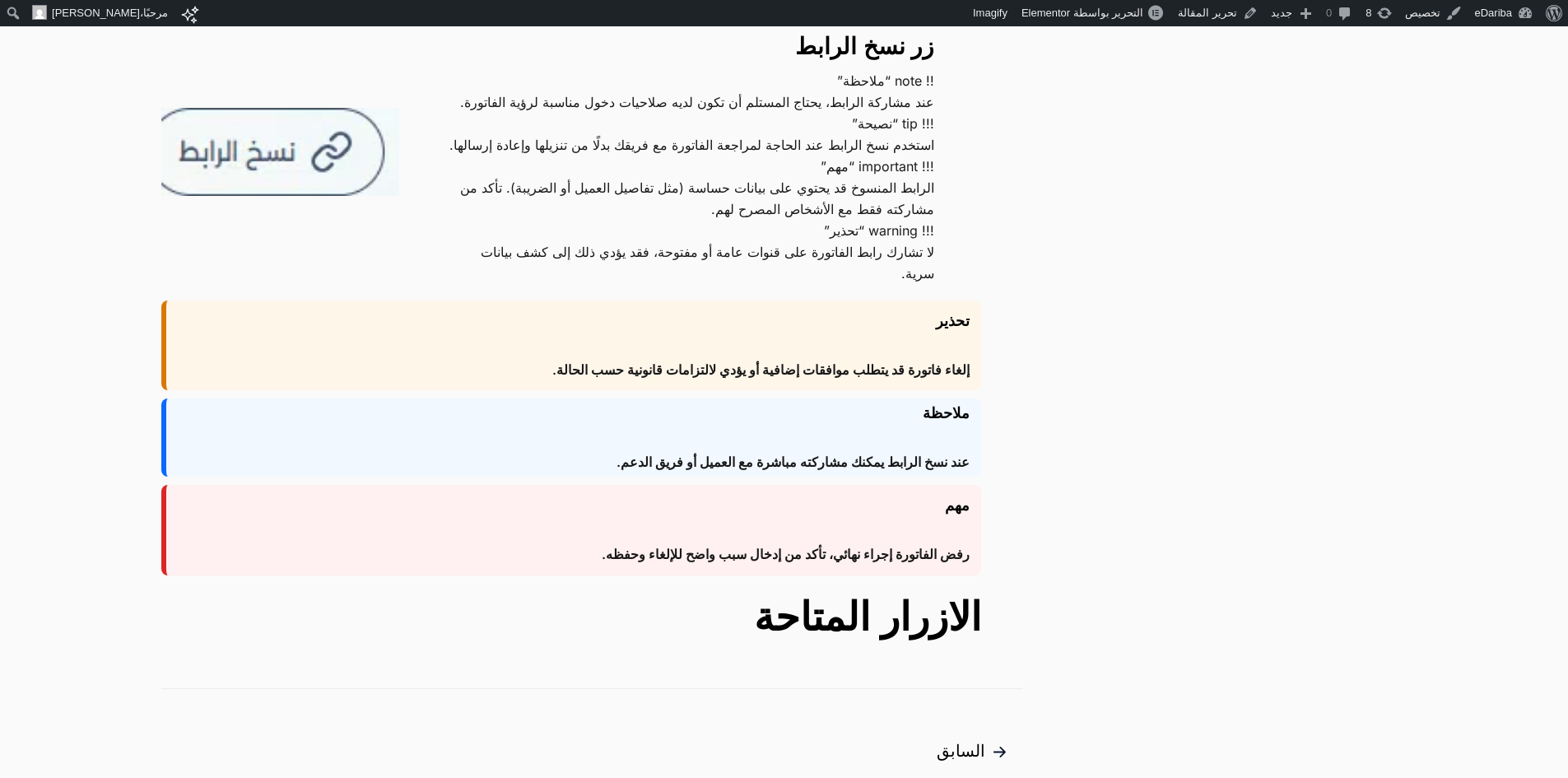
click at [809, 156] on p "!!! tip “نصيحة” استخدم نسخ الرابط عند الحاجة لمراجعة الفاتورة مع فريقك بدلًا من…" at bounding box center [690, 134] width 489 height 43
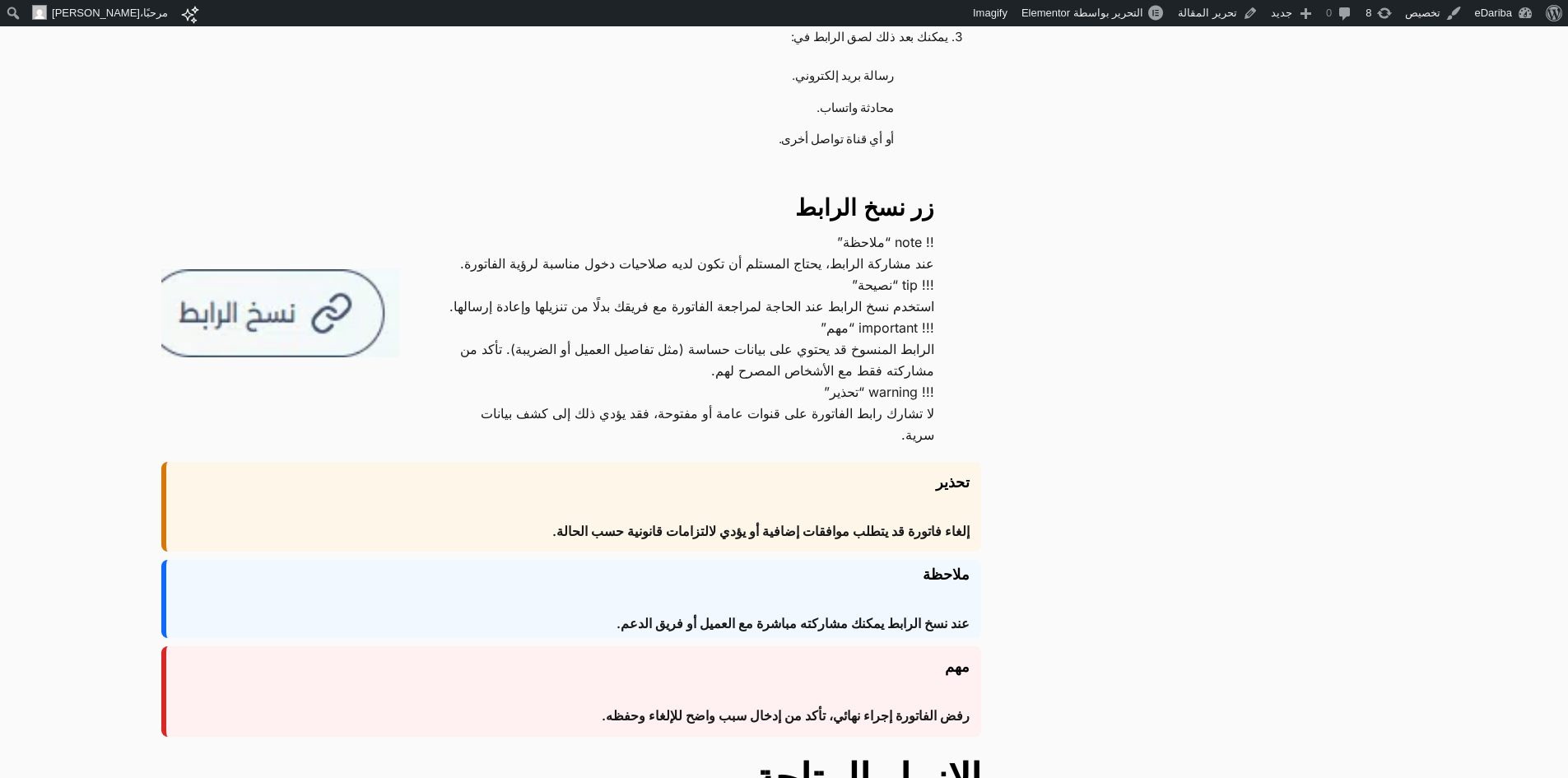
scroll to position [2140, 0]
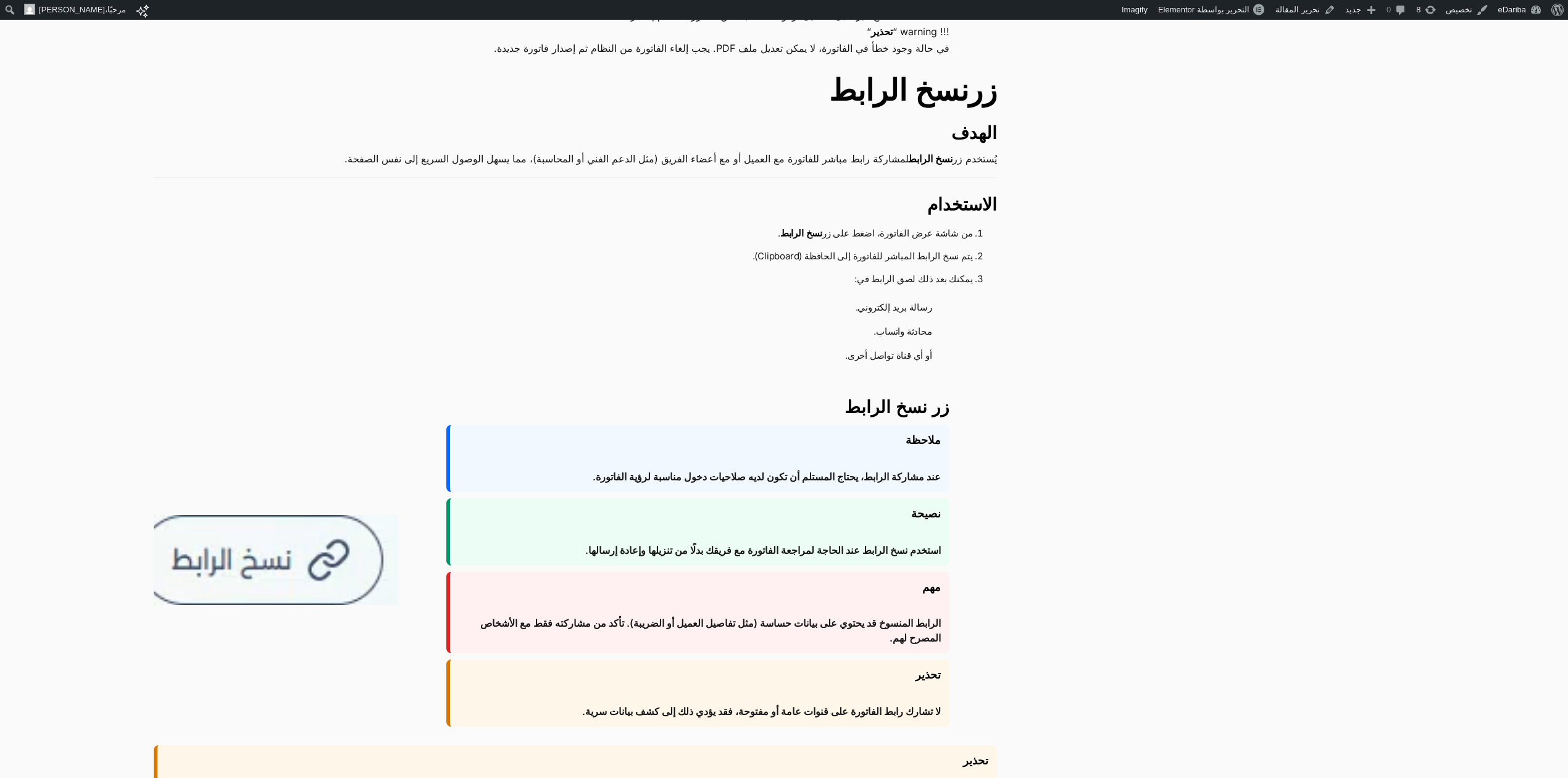
scroll to position [1358, 0]
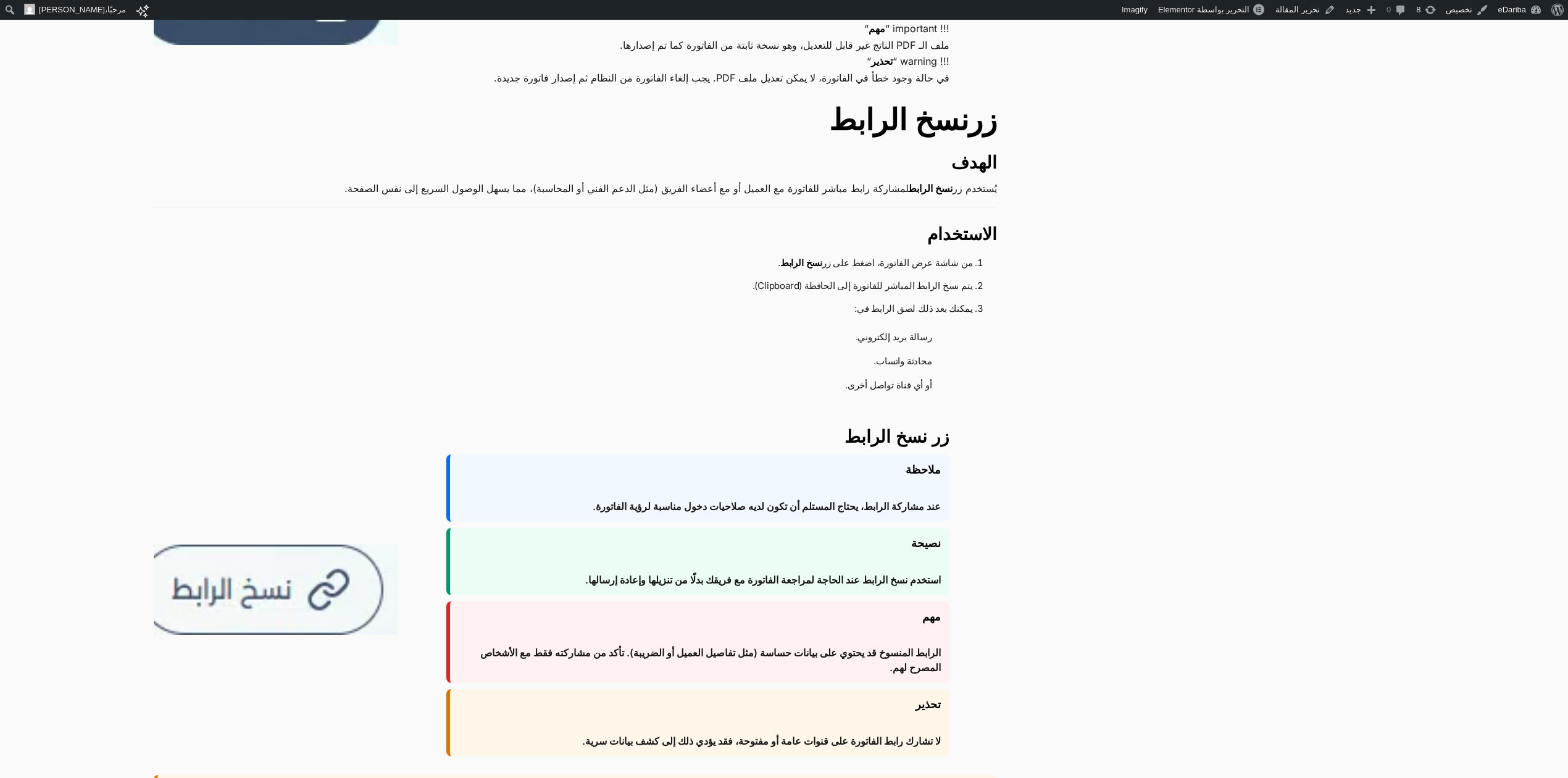
click at [709, 197] on p "يُستخدم زر نسخ الرابط لمشاركة رابط مباشر للفاتورة مع العميل أو مع أعضاء الفريق …" at bounding box center [576, 189] width 844 height 17
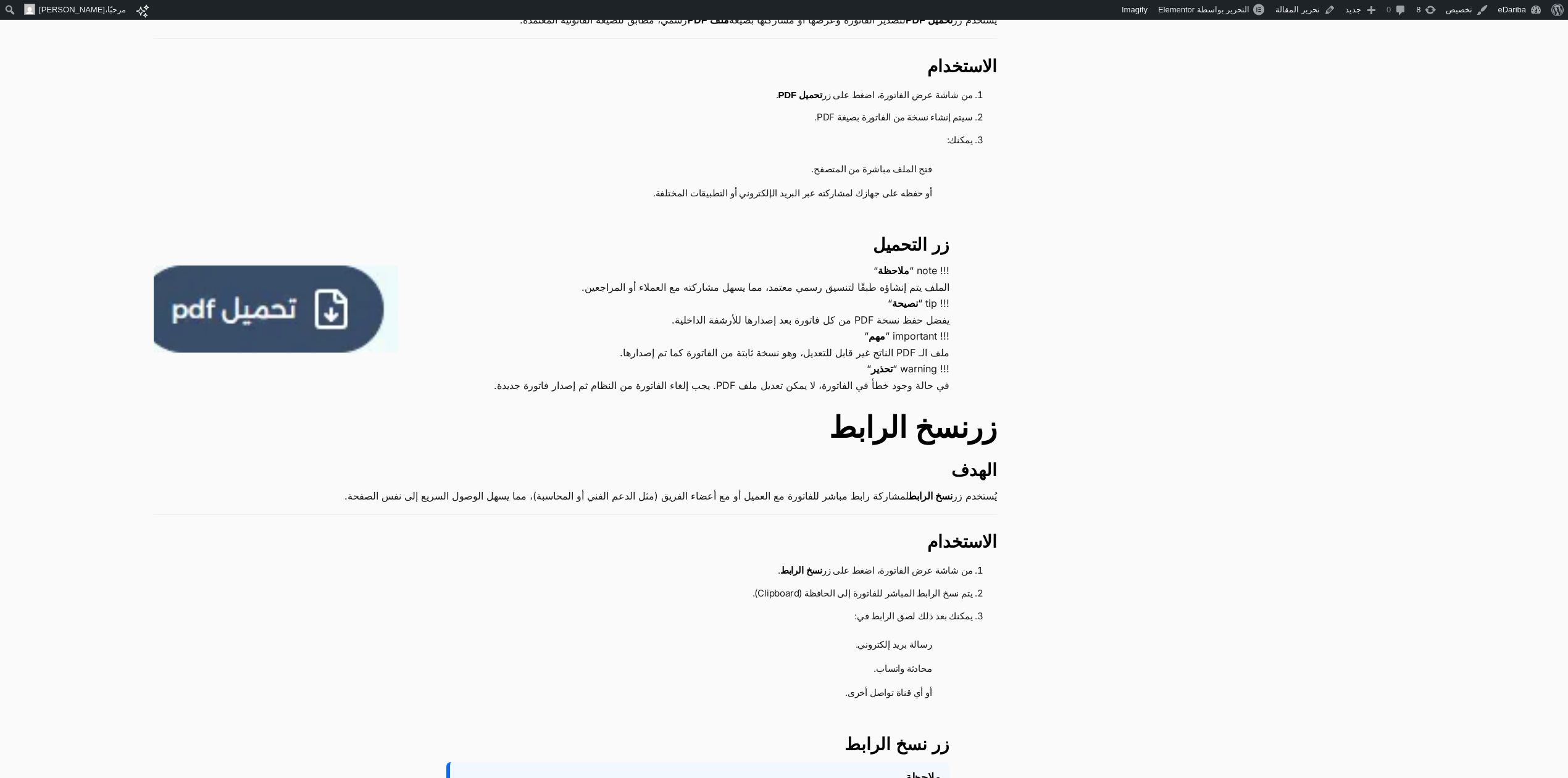
scroll to position [1028, 0]
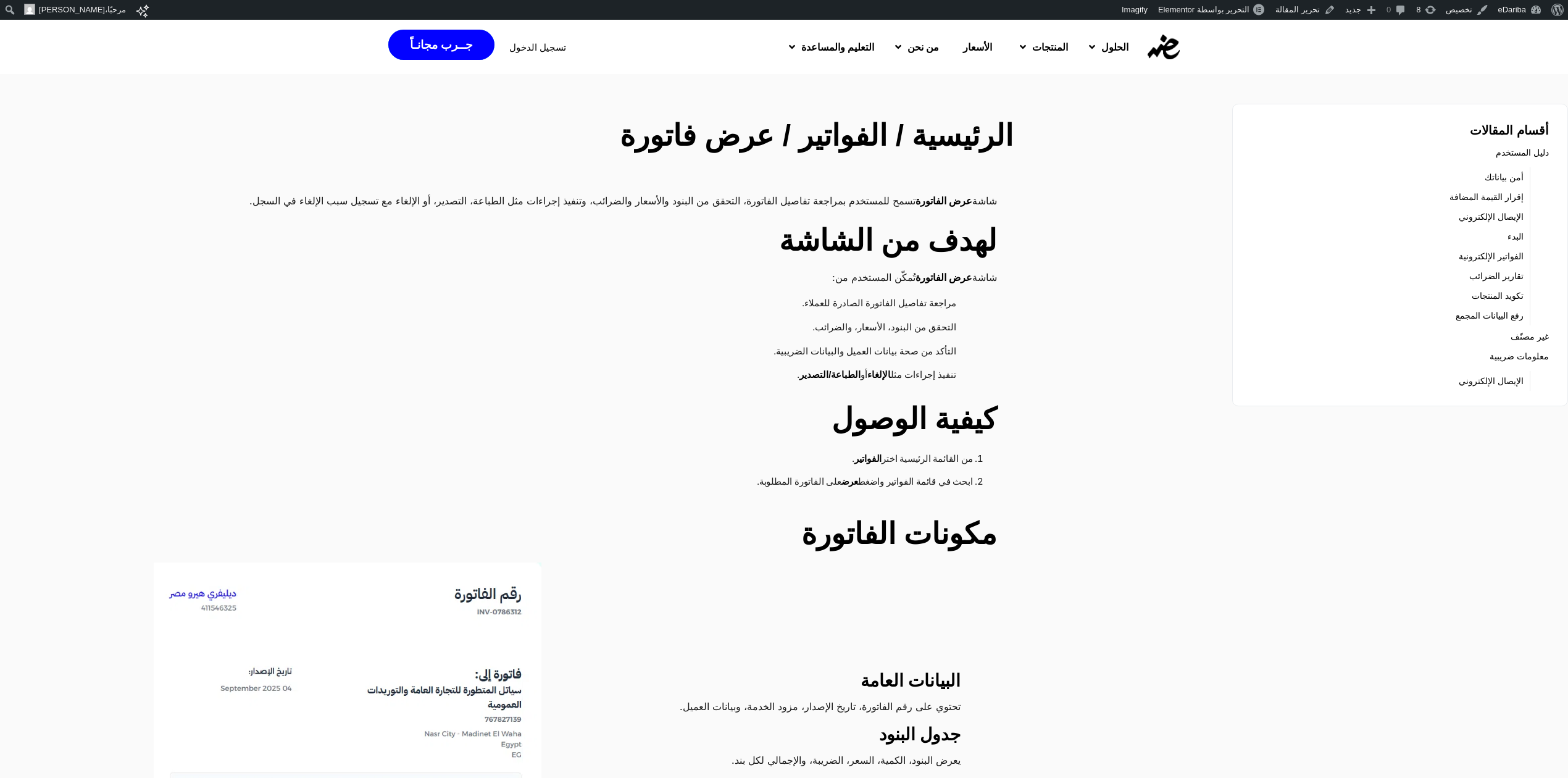
click at [829, 307] on li "مراجعة تفاصيل الفاتورة الصادرة للعملاء." at bounding box center [569, 304] width 807 height 24
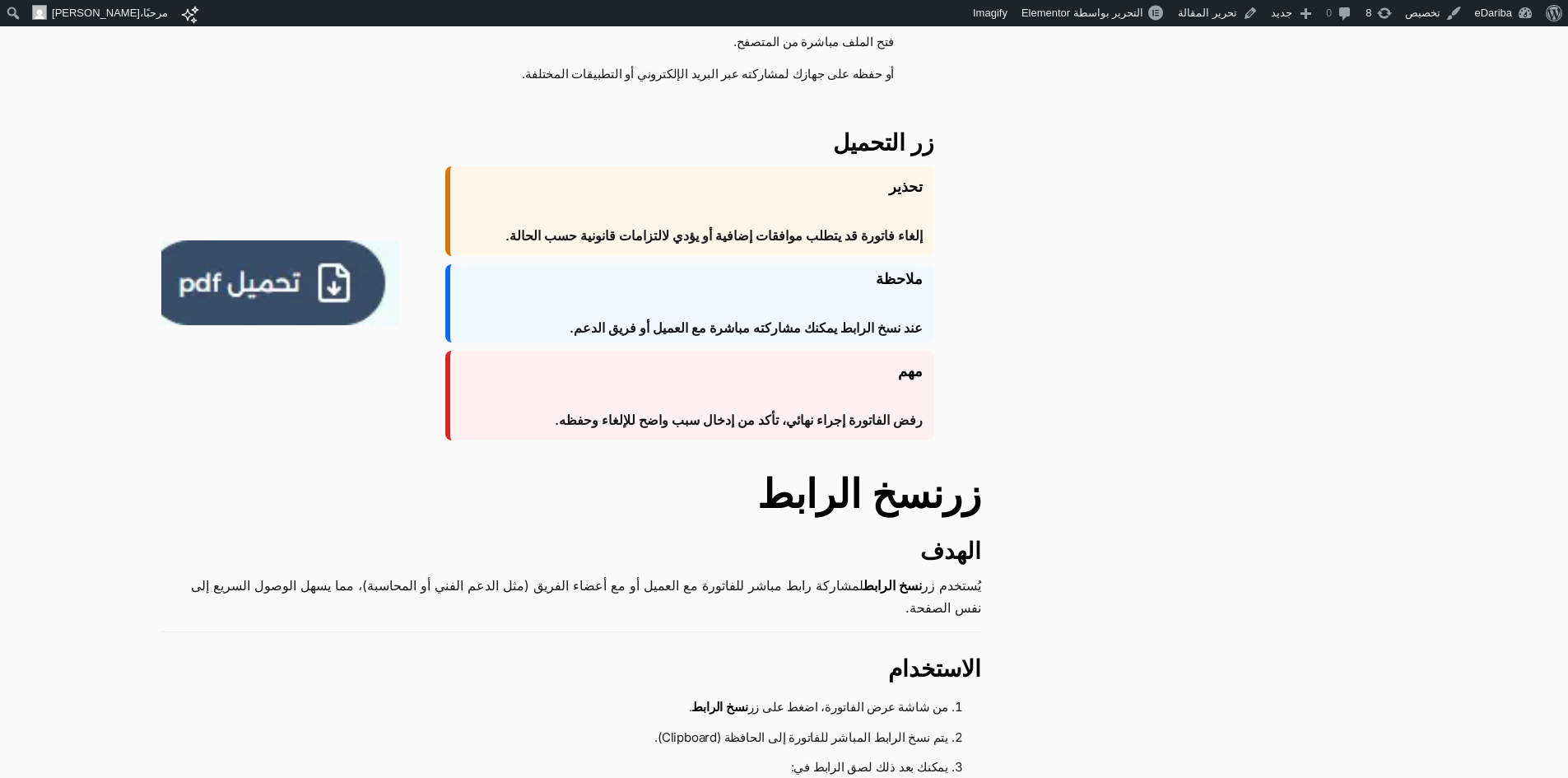
scroll to position [1482, 0]
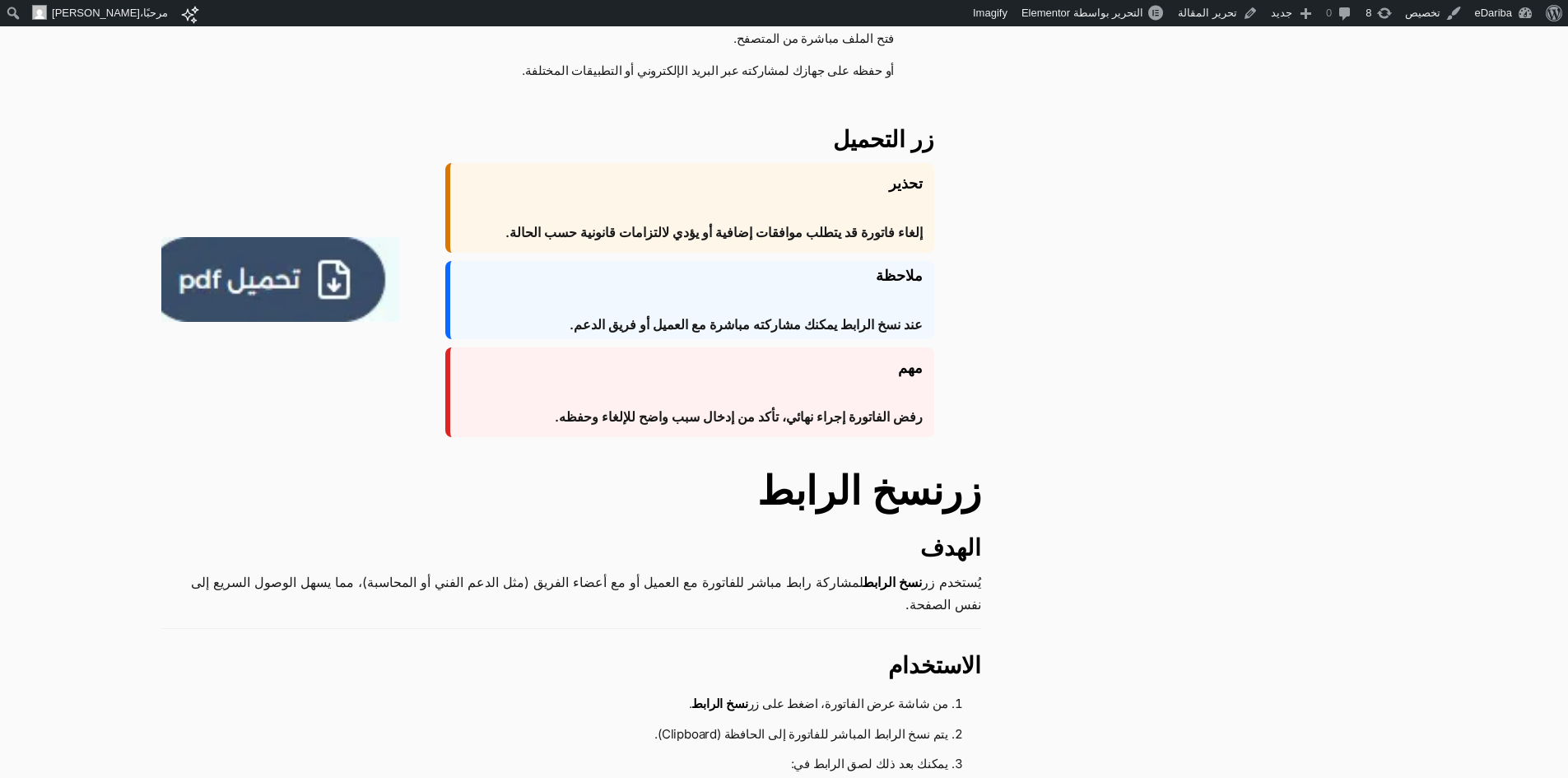
click at [836, 426] on span "رفض الفاتورة إجراء نهائي، تأكد من إدخال سبب واضح للإلغاء وحفظه." at bounding box center [739, 417] width 368 height 19
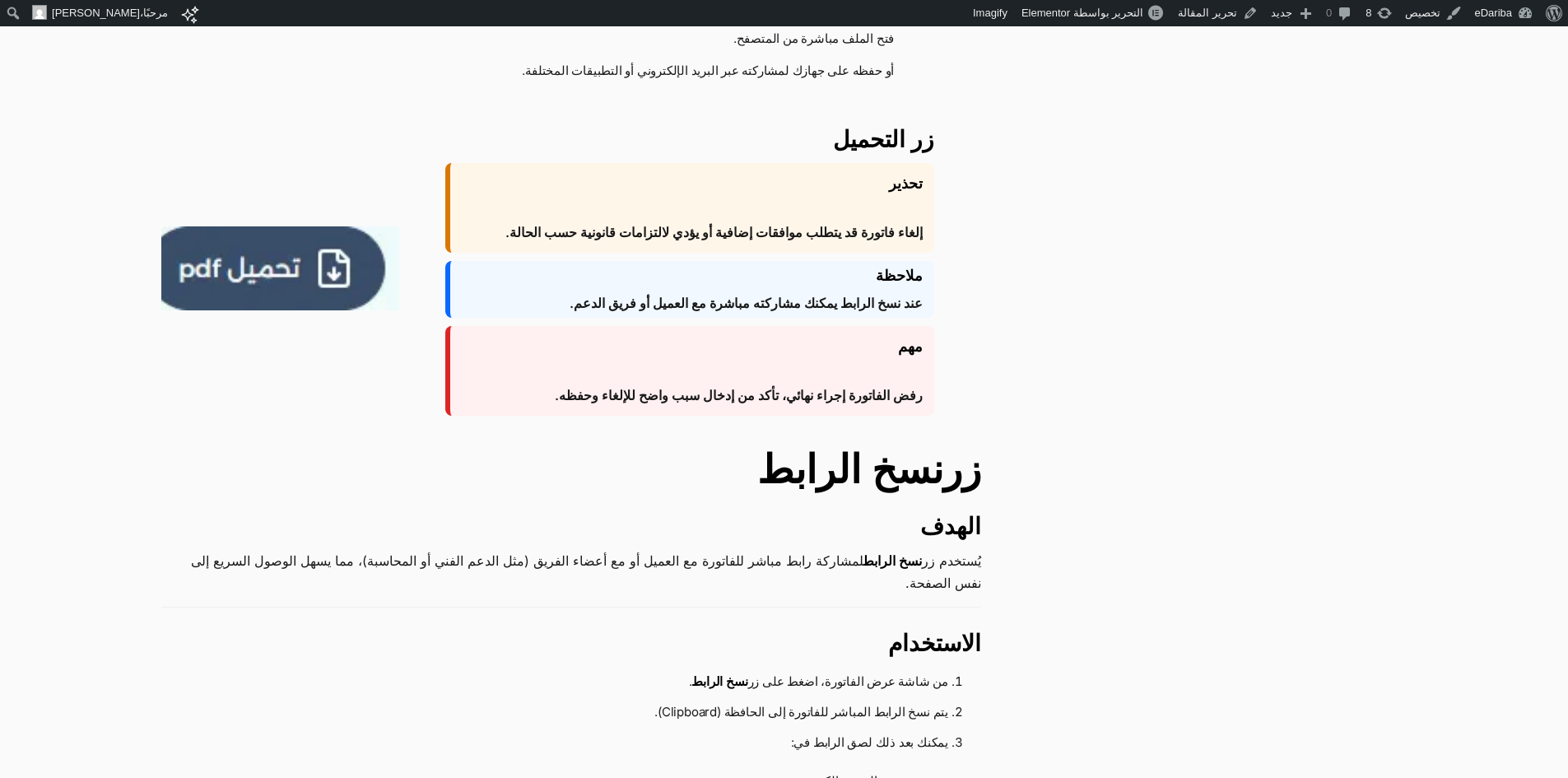
click at [709, 342] on div "مهم رفض الفاتورة إجراء نهائي، تأكد من إدخال سبب واضح للإلغاء وحفظه." at bounding box center [690, 370] width 489 height 90
click at [1195, 16] on link "تحرير المقالة" at bounding box center [1218, 13] width 93 height 26
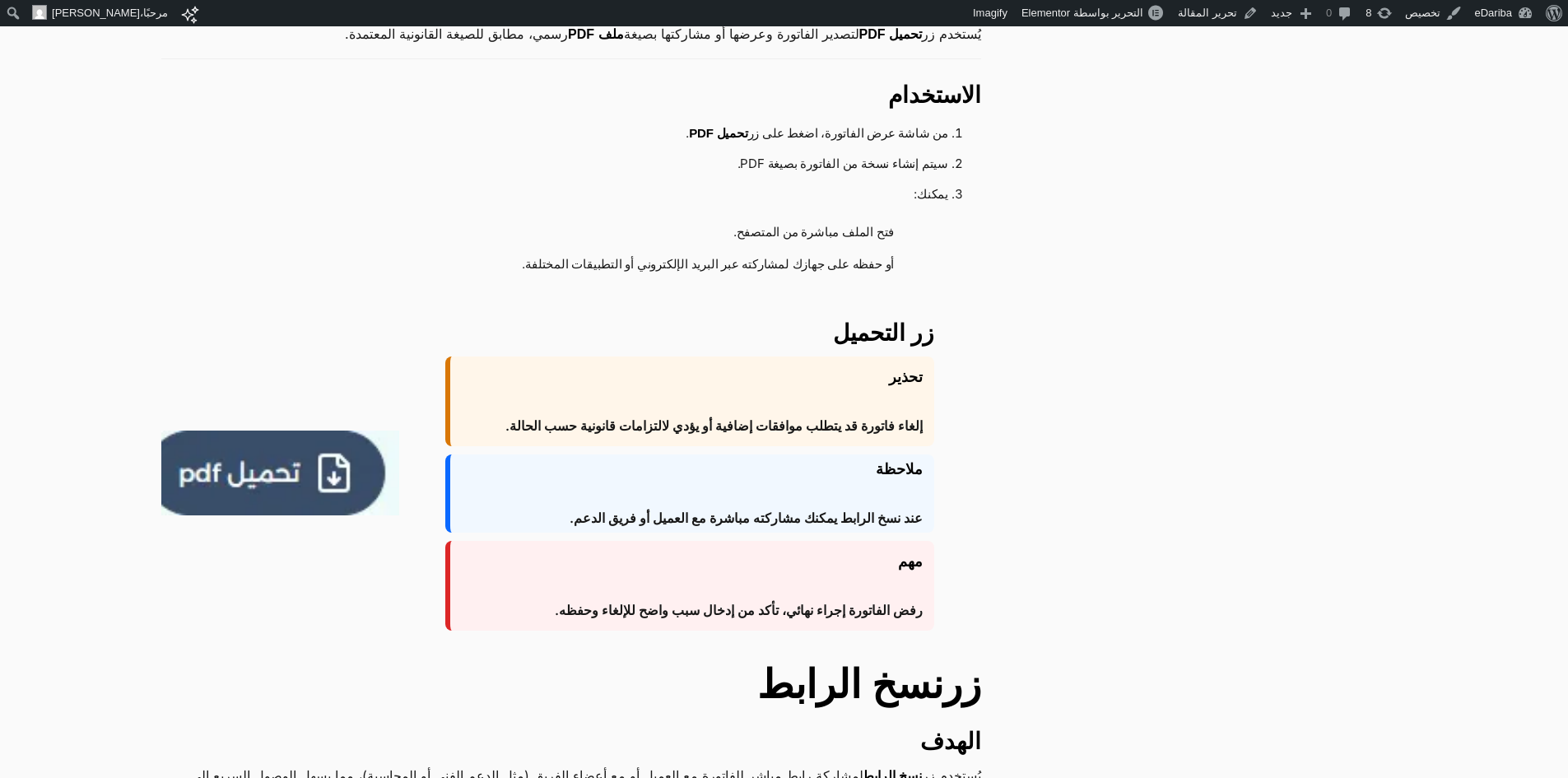
scroll to position [1316, 0]
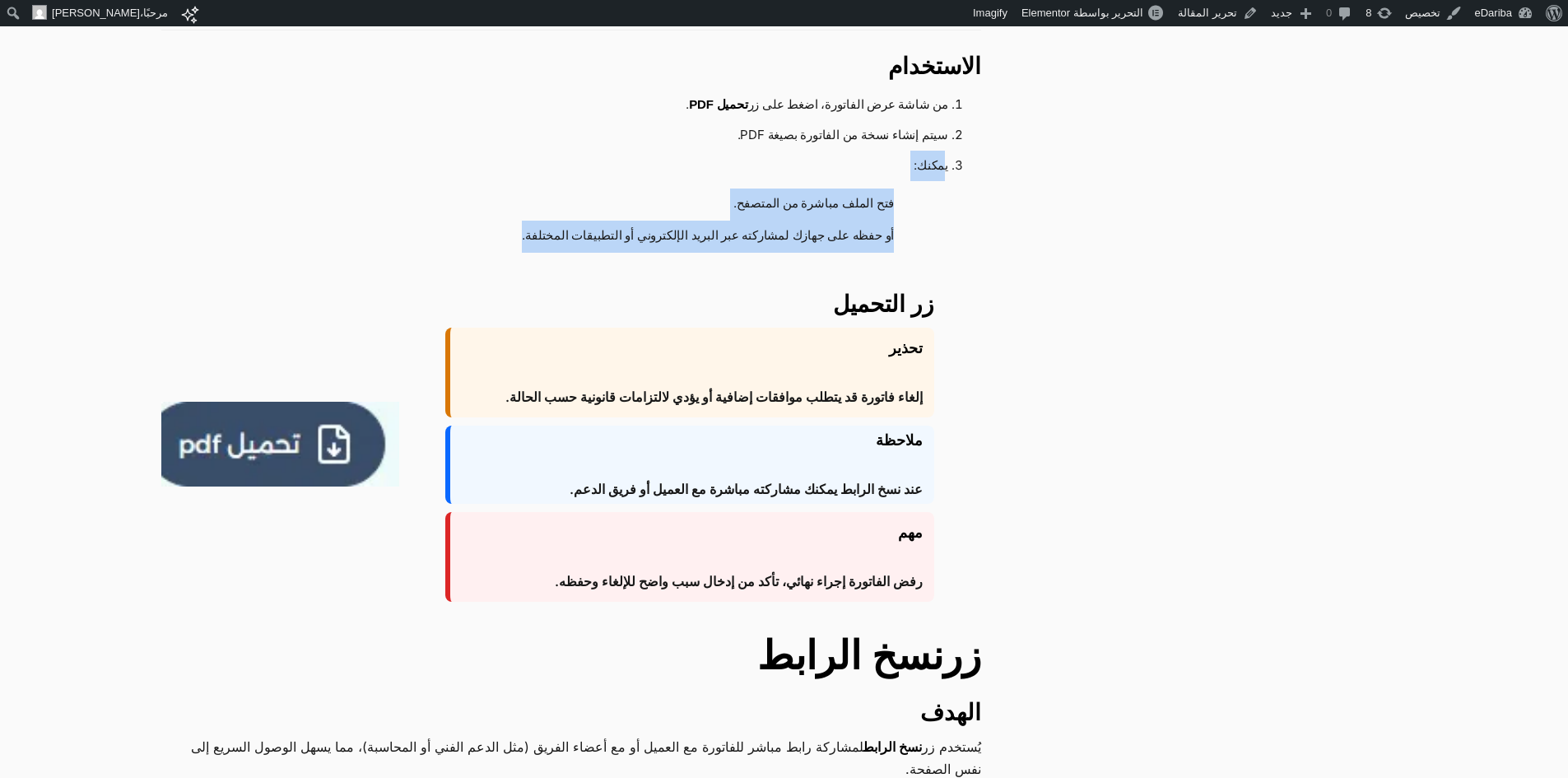
drag, startPoint x: 941, startPoint y: 161, endPoint x: 446, endPoint y: 237, distance: 500.8
click at [446, 237] on li "يمكنك: فتح الملف مباشرة من المتصفح. أو حفظه على جهازك لمشاركته عبر البريد الإلك…" at bounding box center [569, 202] width 756 height 102
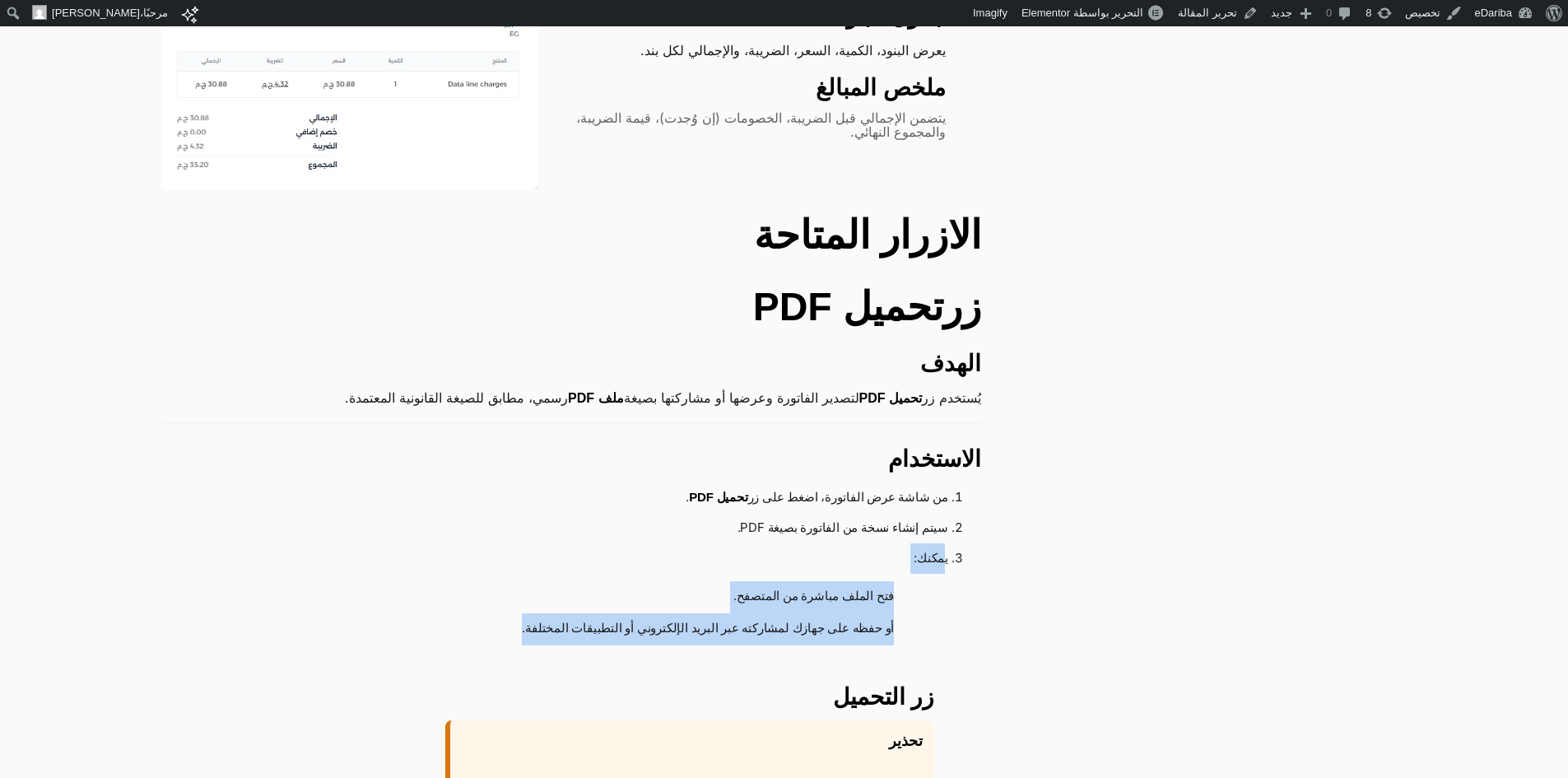
scroll to position [1152, 0]
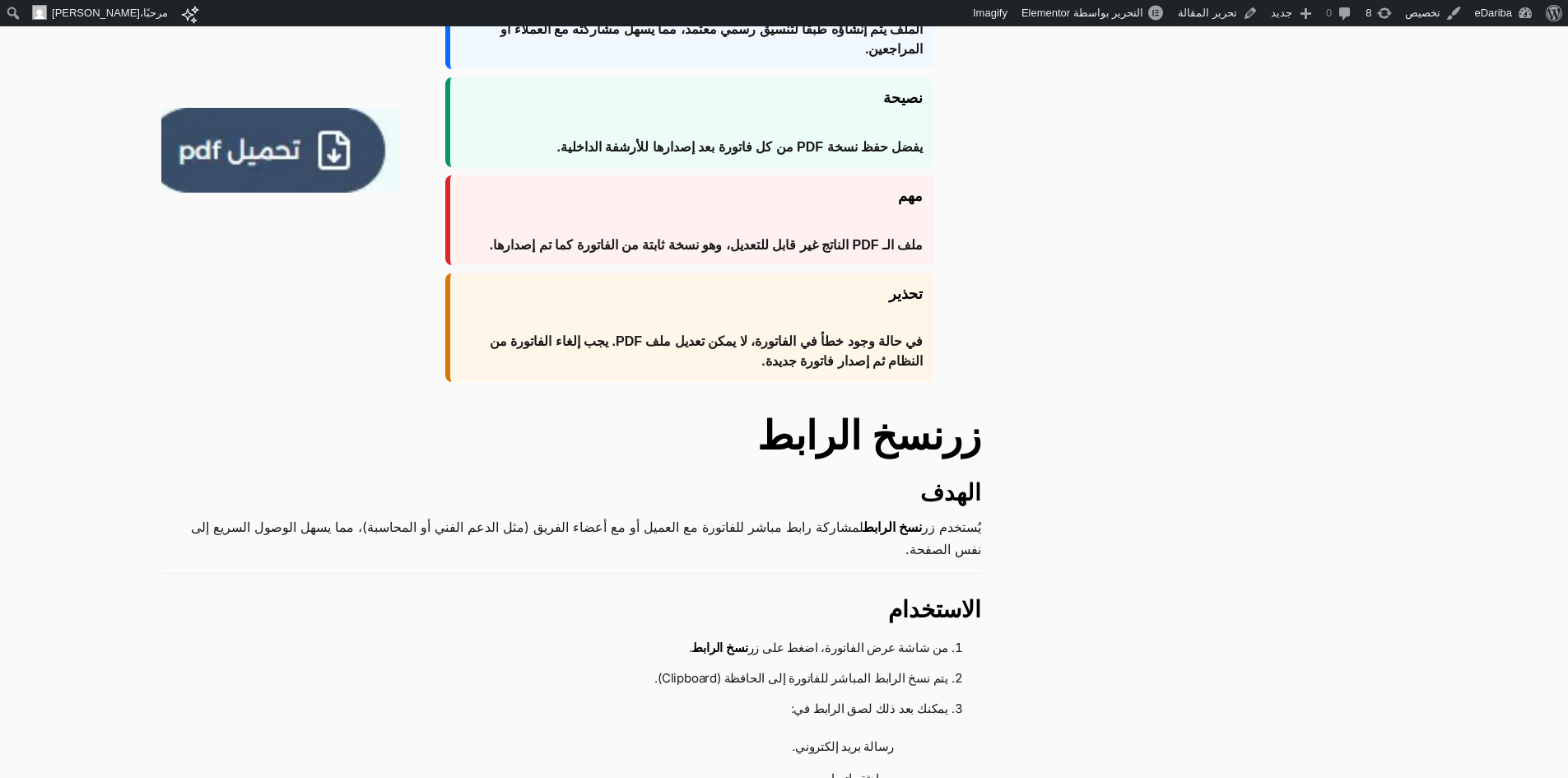
scroll to position [1646, 0]
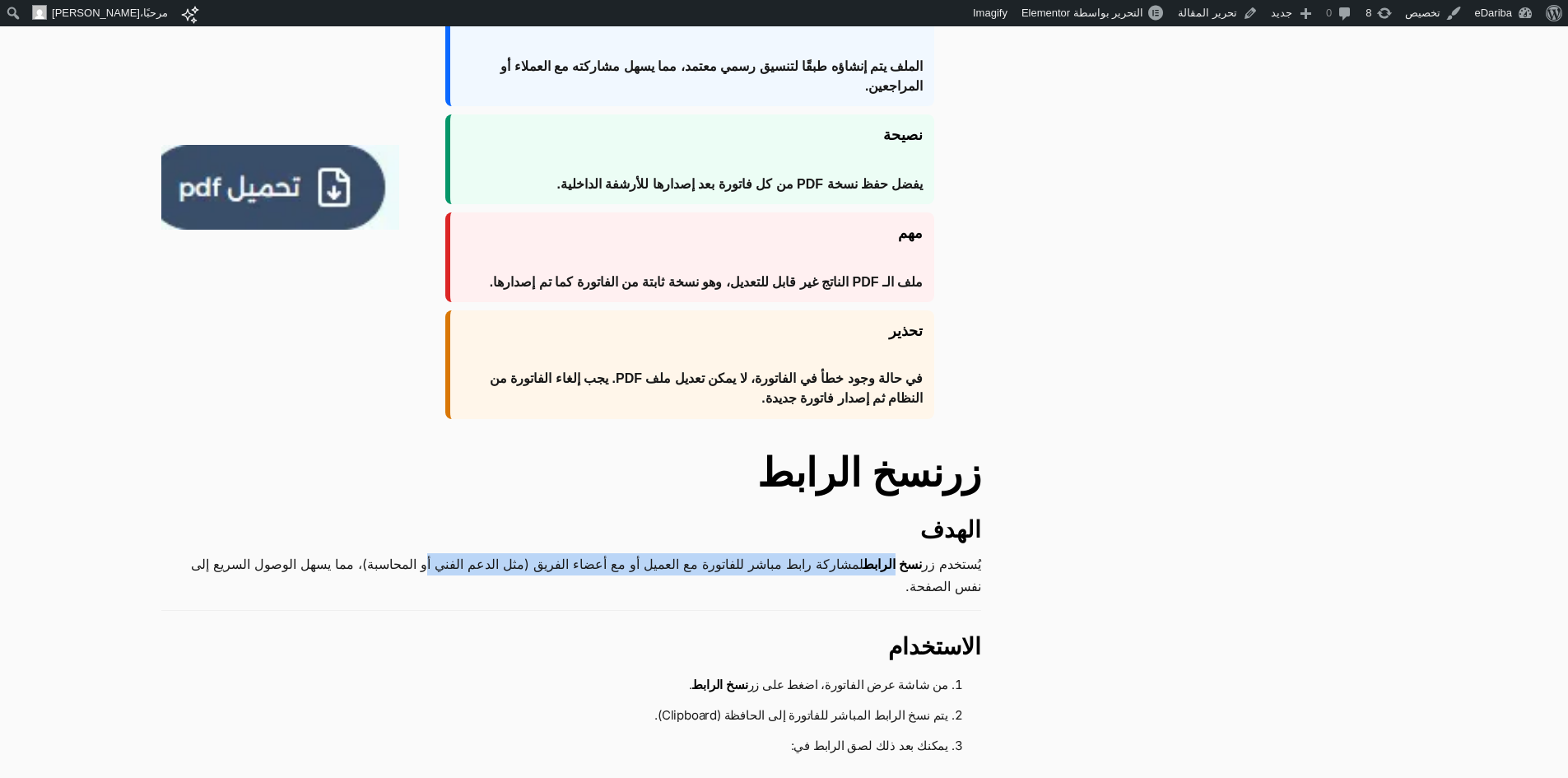
drag, startPoint x: 890, startPoint y: 563, endPoint x: 401, endPoint y: 560, distance: 489.0
click at [401, 560] on p "يُستخدم زر نسخ الرابط لمشاركة رابط مباشر للفاتورة مع العميل أو مع أعضاء الفريق …" at bounding box center [571, 574] width 820 height 43
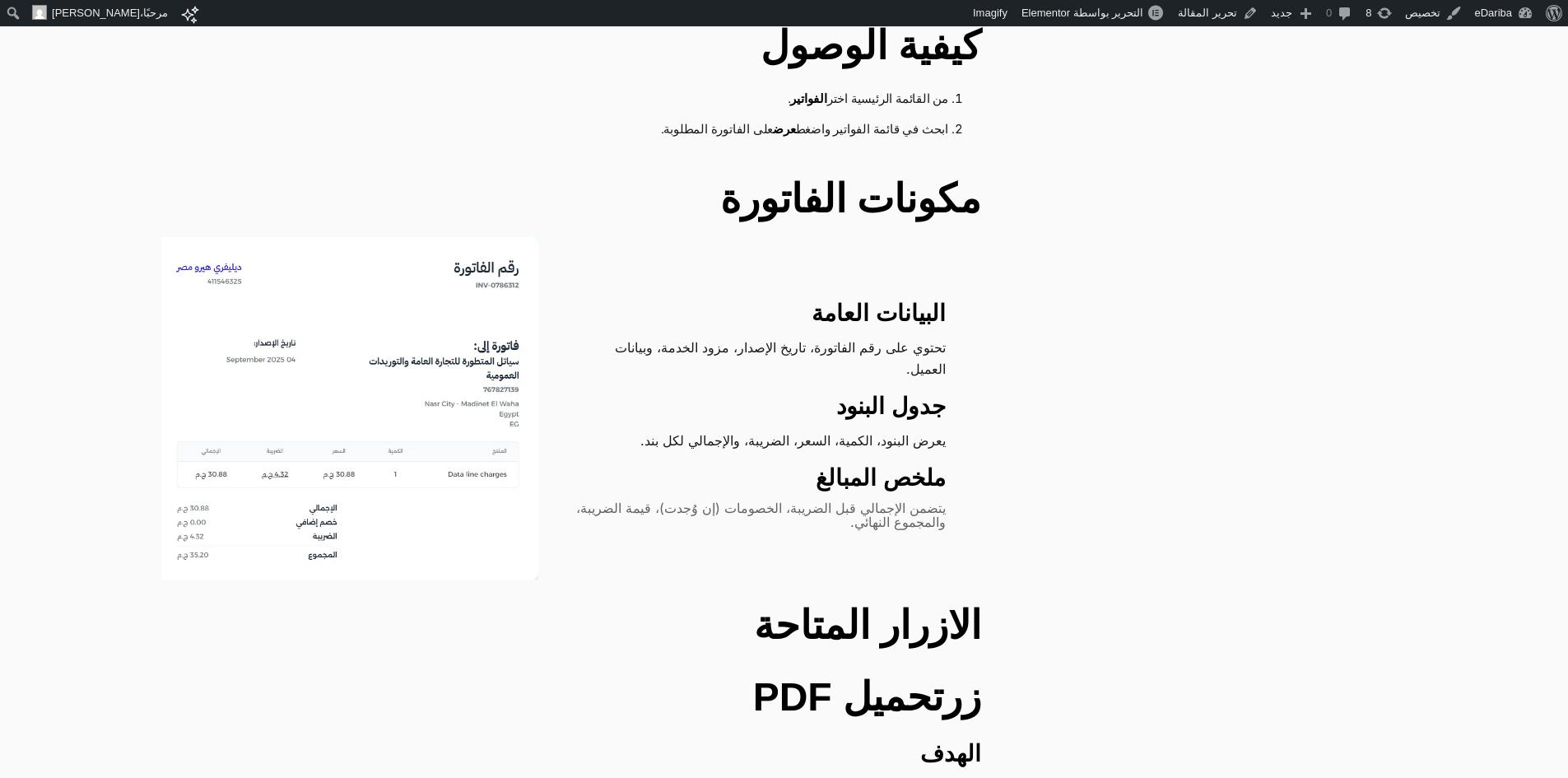
scroll to position [494, 0]
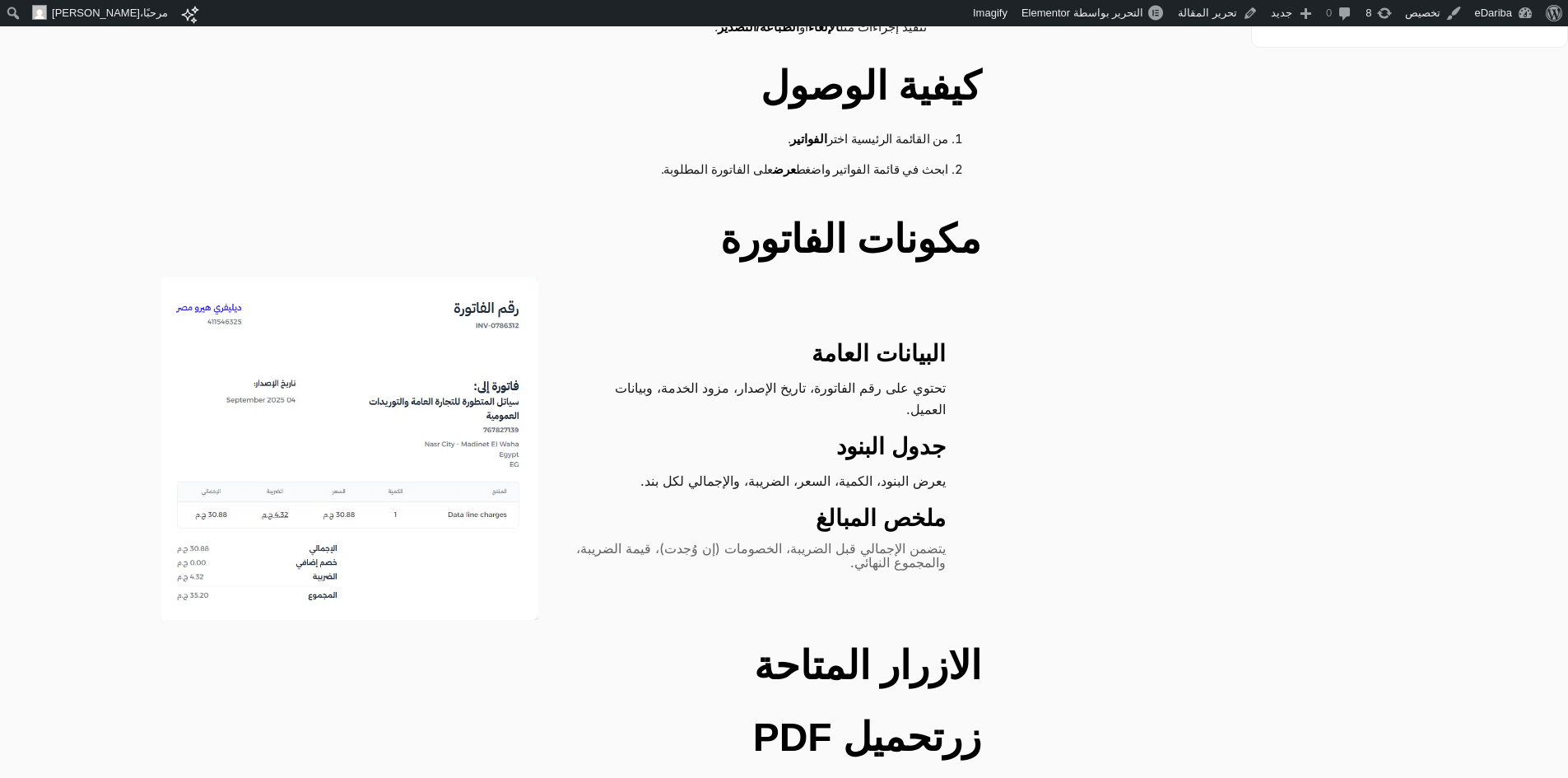
click at [374, 392] on img at bounding box center [350, 448] width 377 height 342
click at [919, 346] on strong "البيانات العامة" at bounding box center [879, 353] width 134 height 25
click at [880, 321] on div "البيانات العامة تحتوي على رقم الفاتورة، تاريخ الإصدار، مزود الخدمة، وبيانات الع…" at bounding box center [571, 448] width 820 height 342
click at [1193, 15] on link "تحرير المقالة" at bounding box center [1218, 13] width 93 height 26
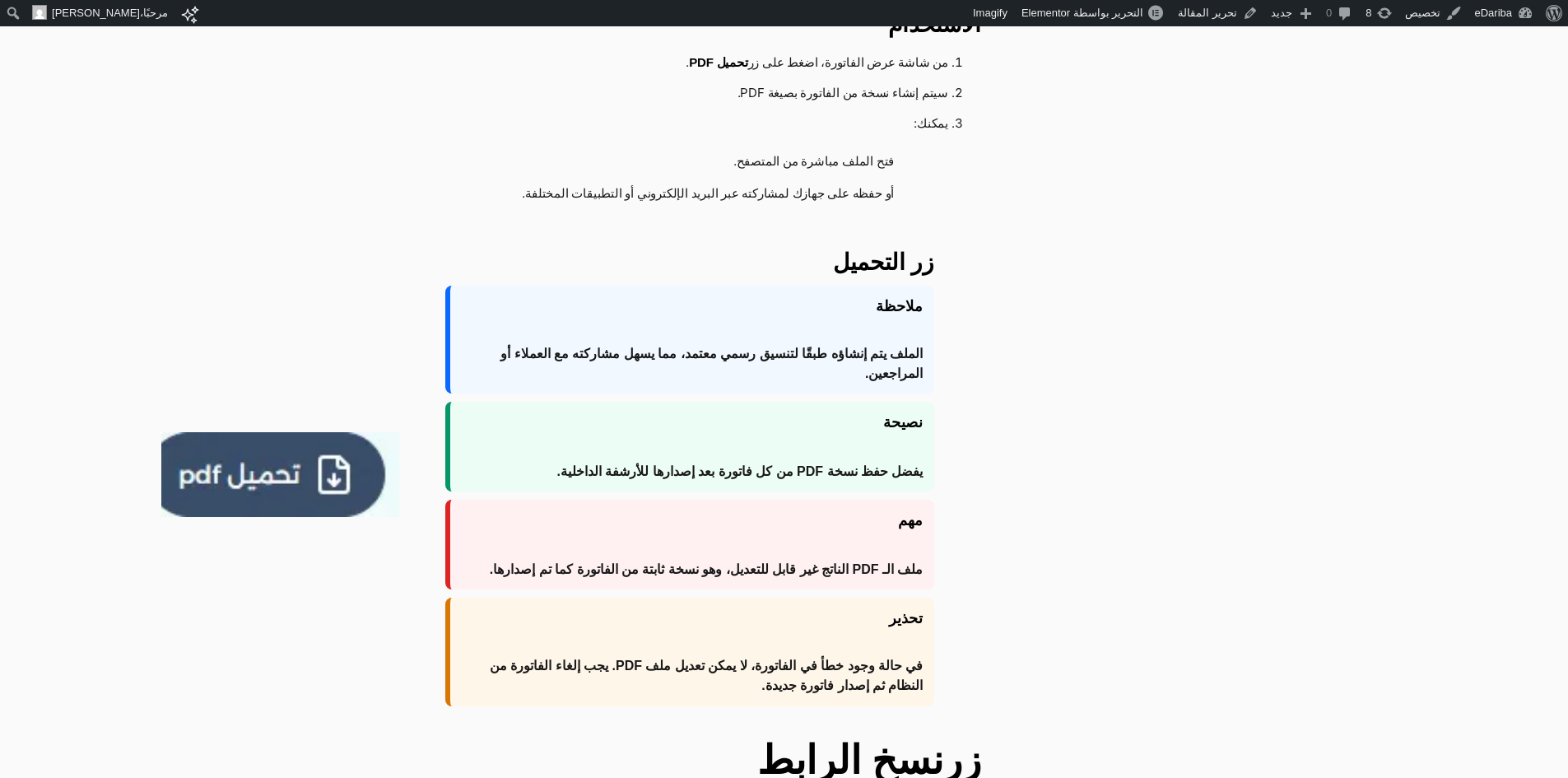
scroll to position [1398, 0]
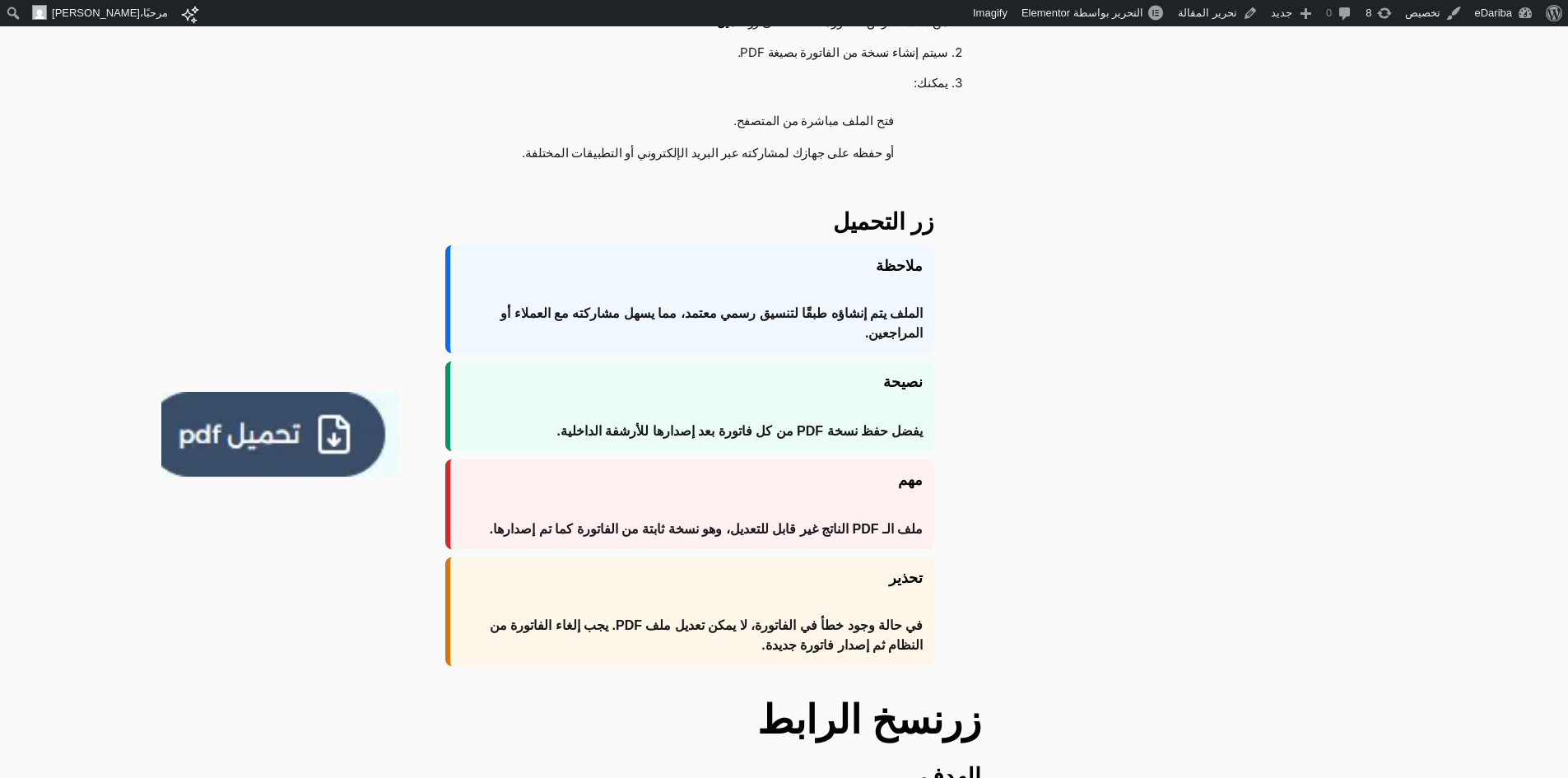
click at [888, 306] on span "الملف يتم إنشاؤه طبقًا لتنسيق رسمي معتمد، مما يسهل مشاركته مع العملاء أو المراج…" at bounding box center [692, 323] width 461 height 40
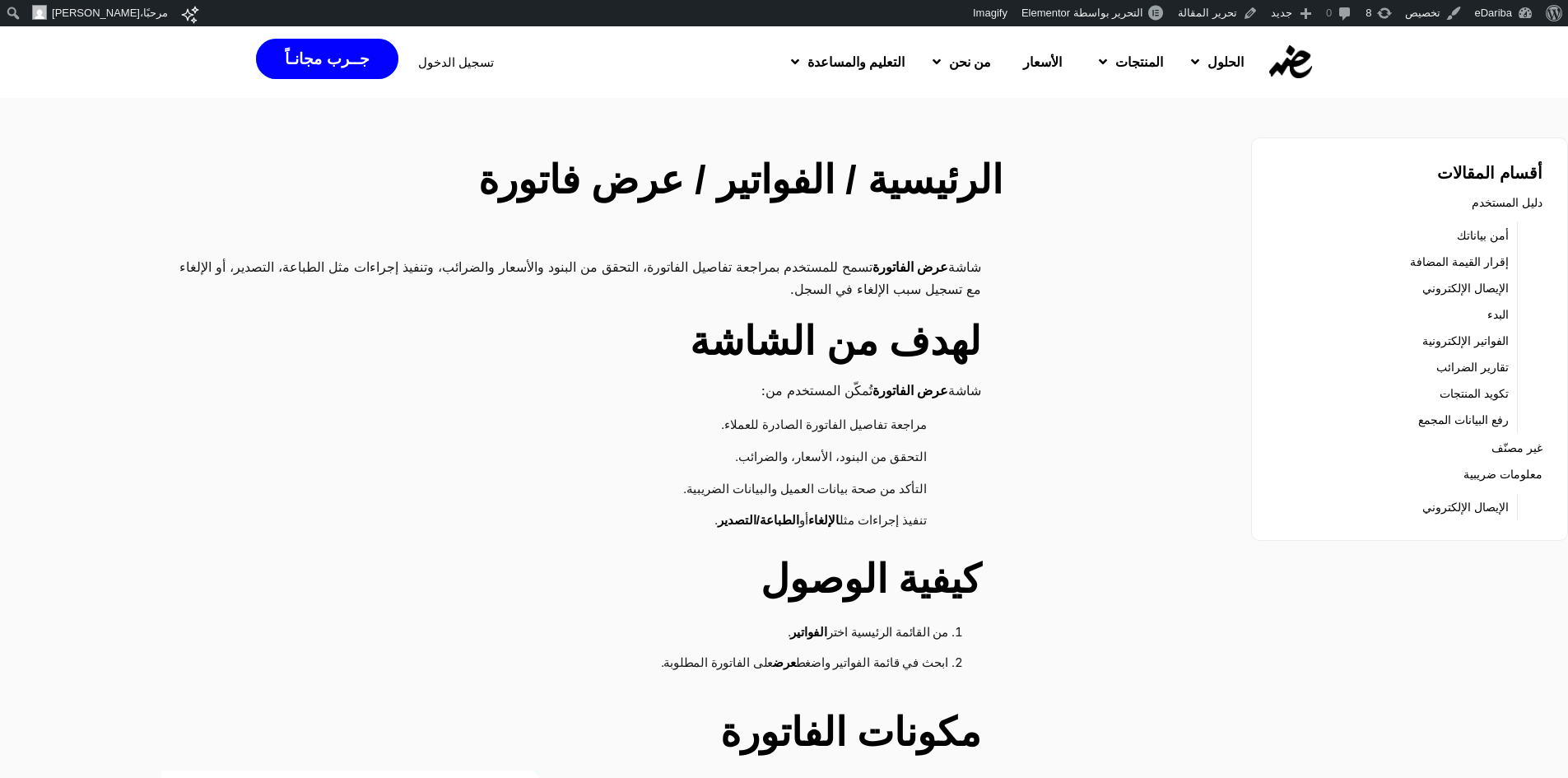
scroll to position [0, 0]
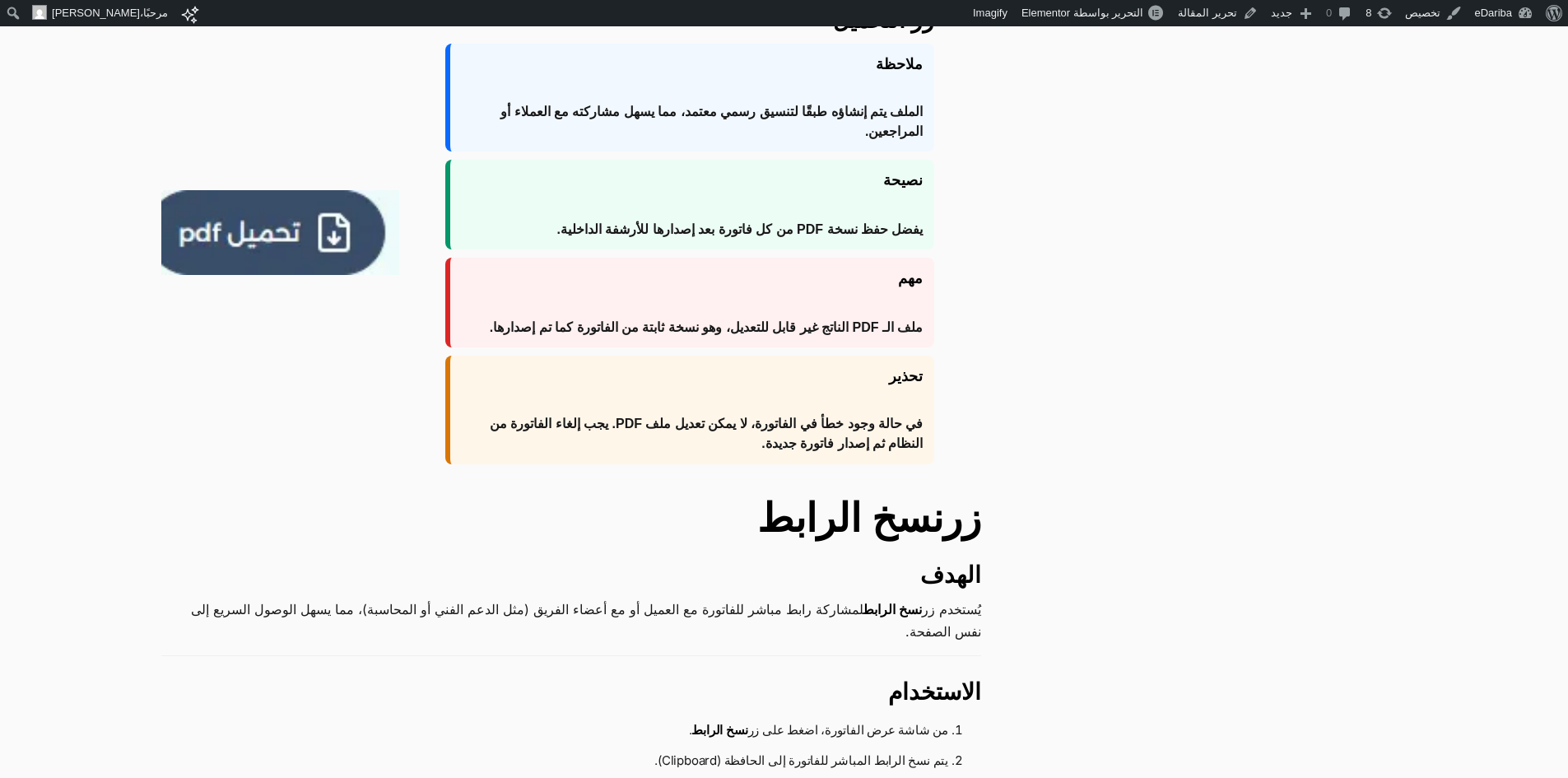
scroll to position [1728, 0]
